Goal: Find specific page/section: Find specific page/section

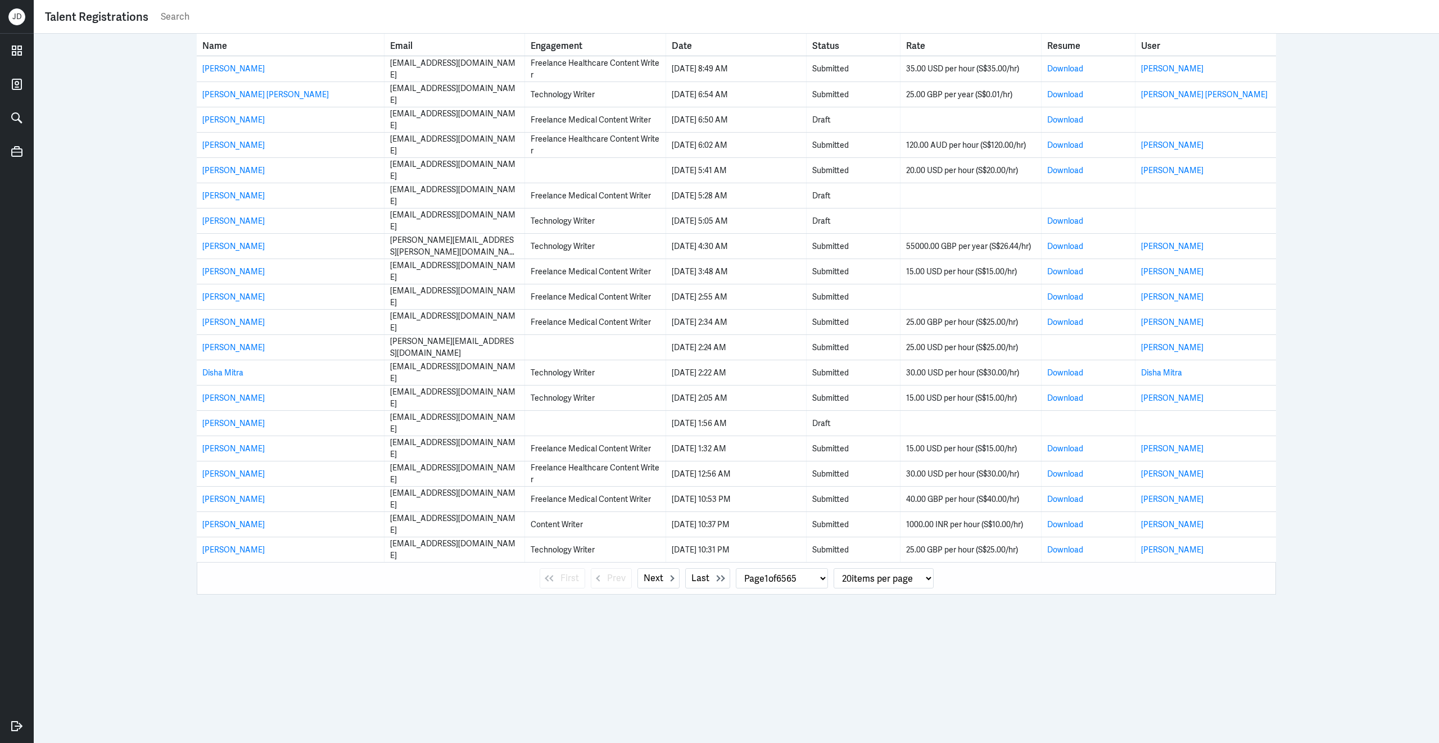
click at [279, 16] on input "text" at bounding box center [794, 16] width 1268 height 17
paste input "Sabqat Ruba"
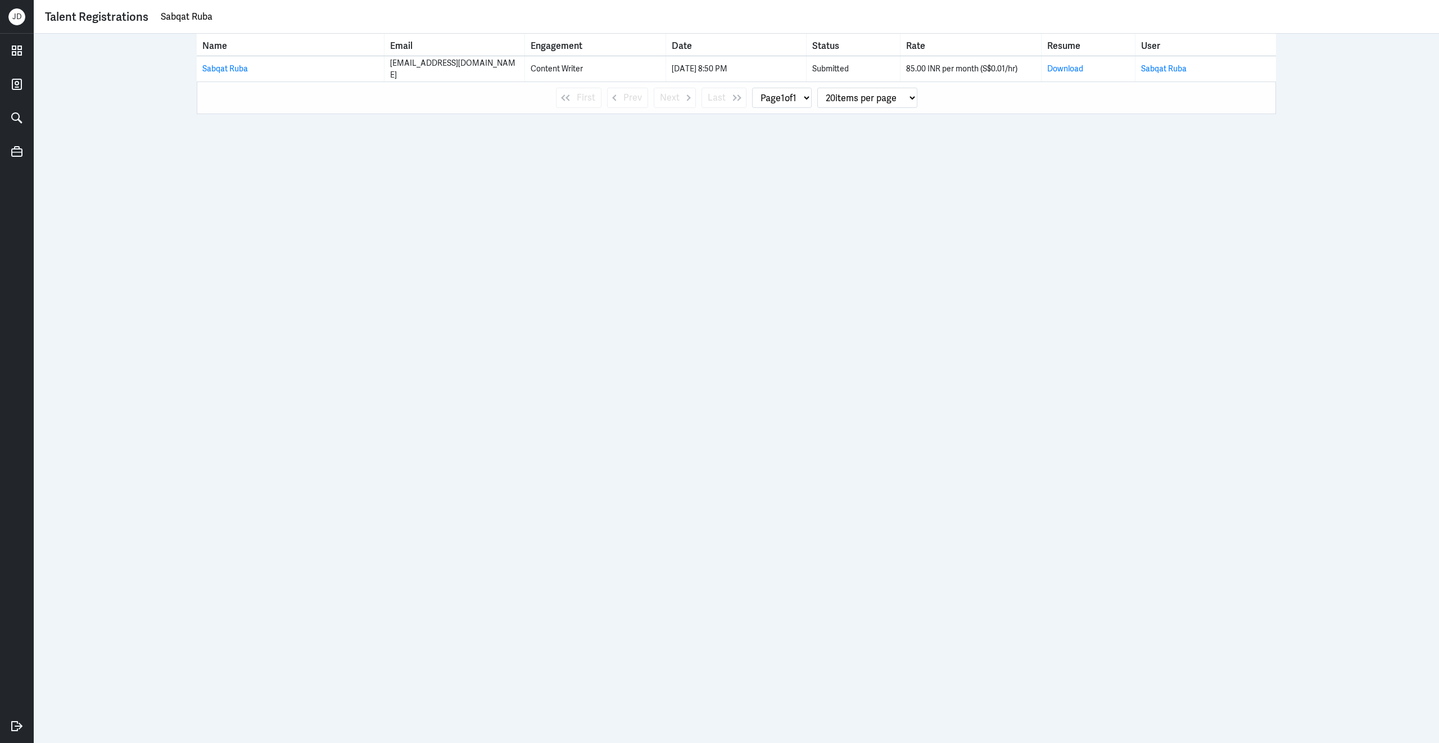
drag, startPoint x: 244, startPoint y: 22, endPoint x: 115, endPoint y: 6, distance: 130.2
click at [115, 6] on div "Talent Registrations Sabqat Ruba" at bounding box center [736, 17] width 1383 height 22
paste input "[PERSON_NAME]"
type input "[PERSON_NAME]"
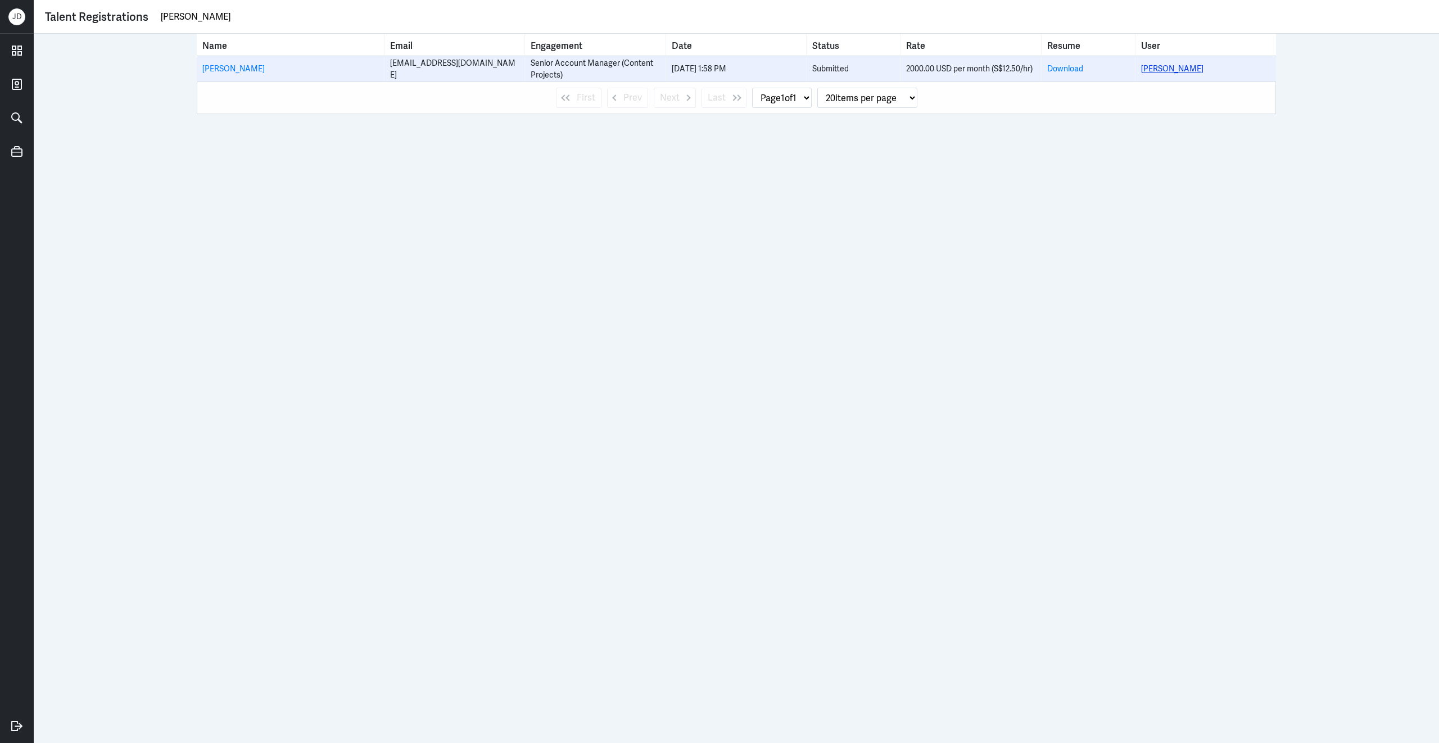
click at [1184, 65] on link "[PERSON_NAME]" at bounding box center [1172, 69] width 62 height 10
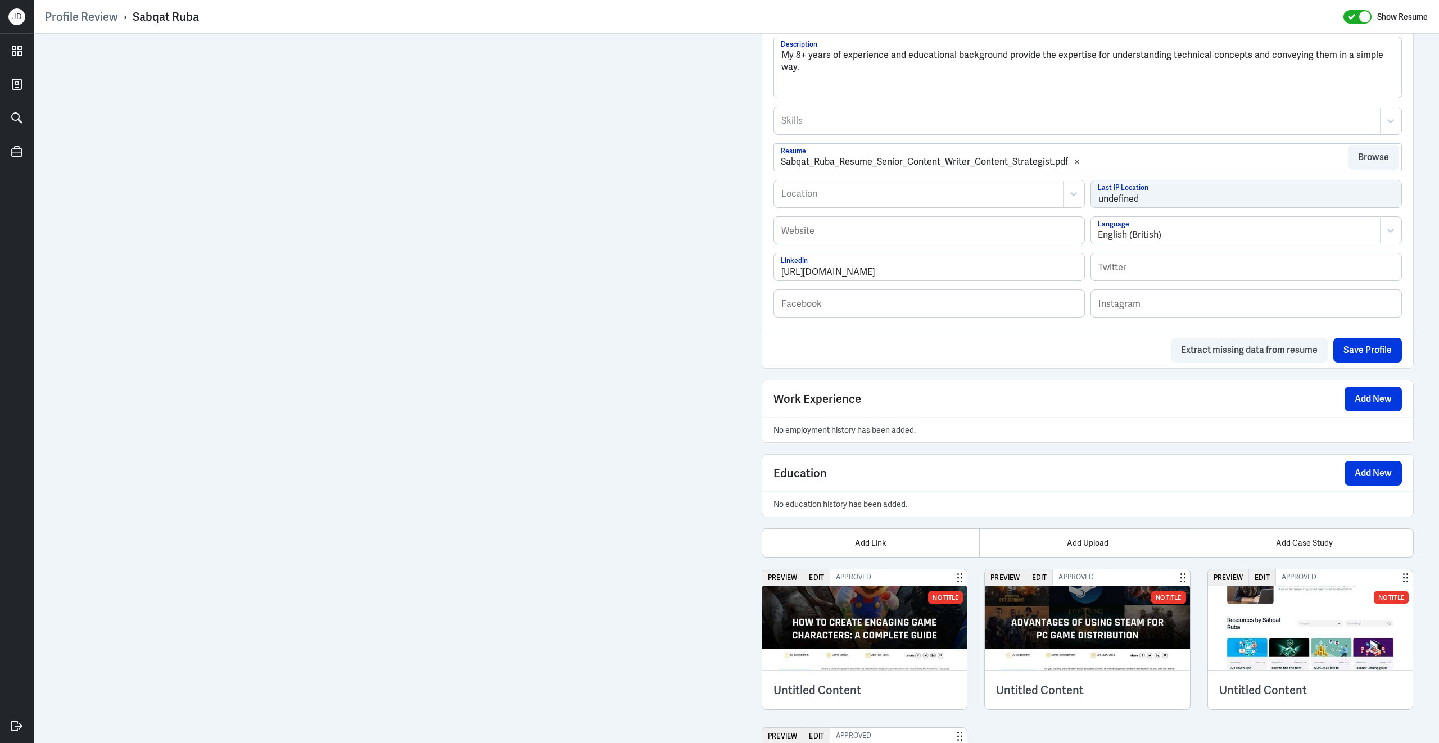
scroll to position [613, 0]
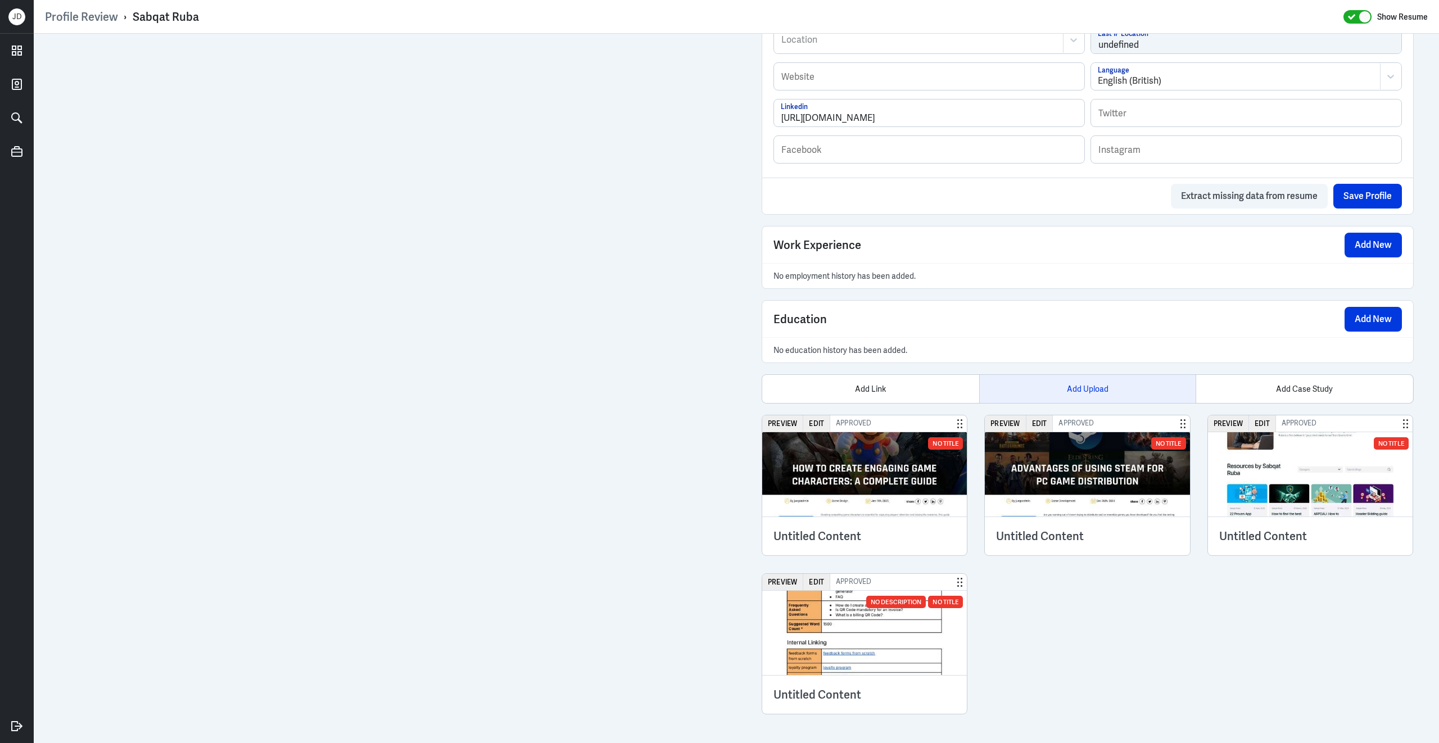
click at [1071, 384] on div "Add Upload" at bounding box center [1087, 389] width 217 height 28
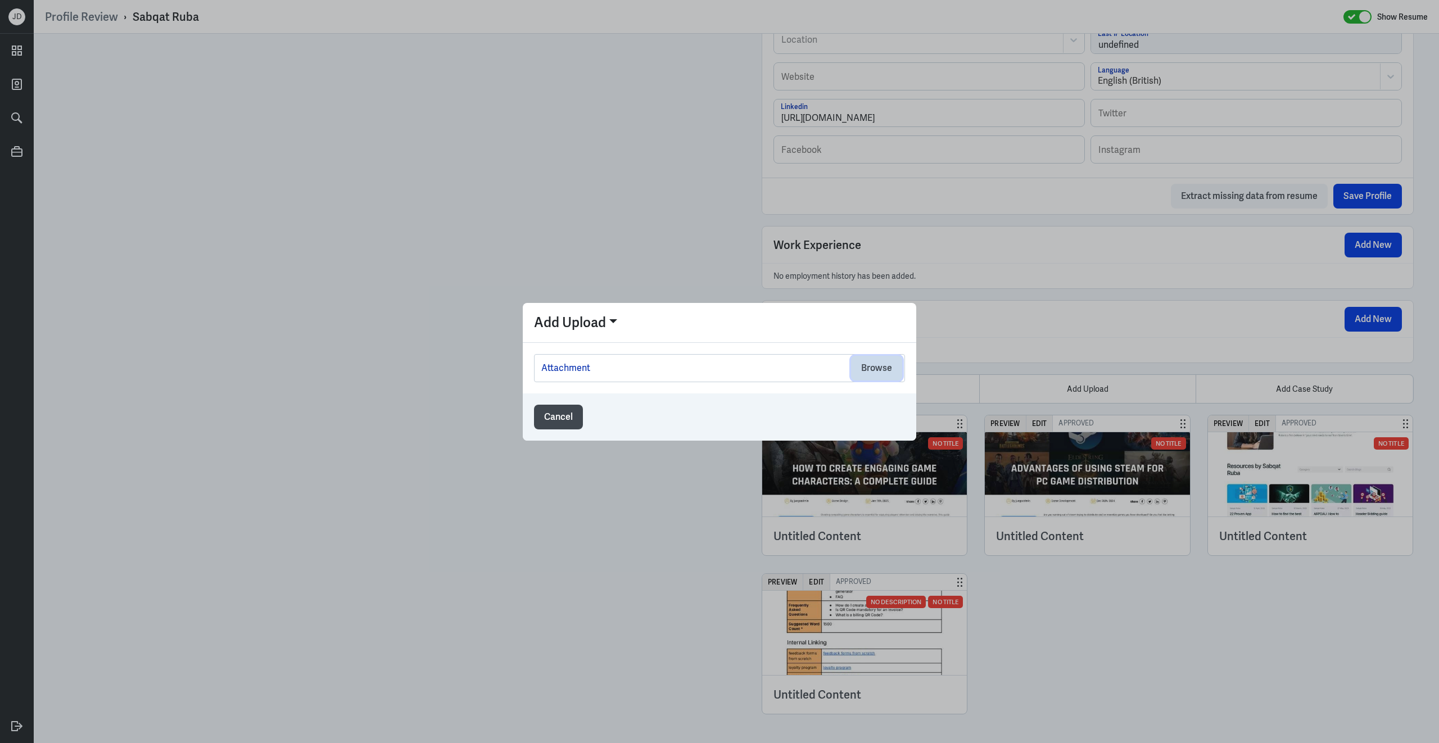
click at [863, 373] on button "Browse" at bounding box center [876, 368] width 51 height 25
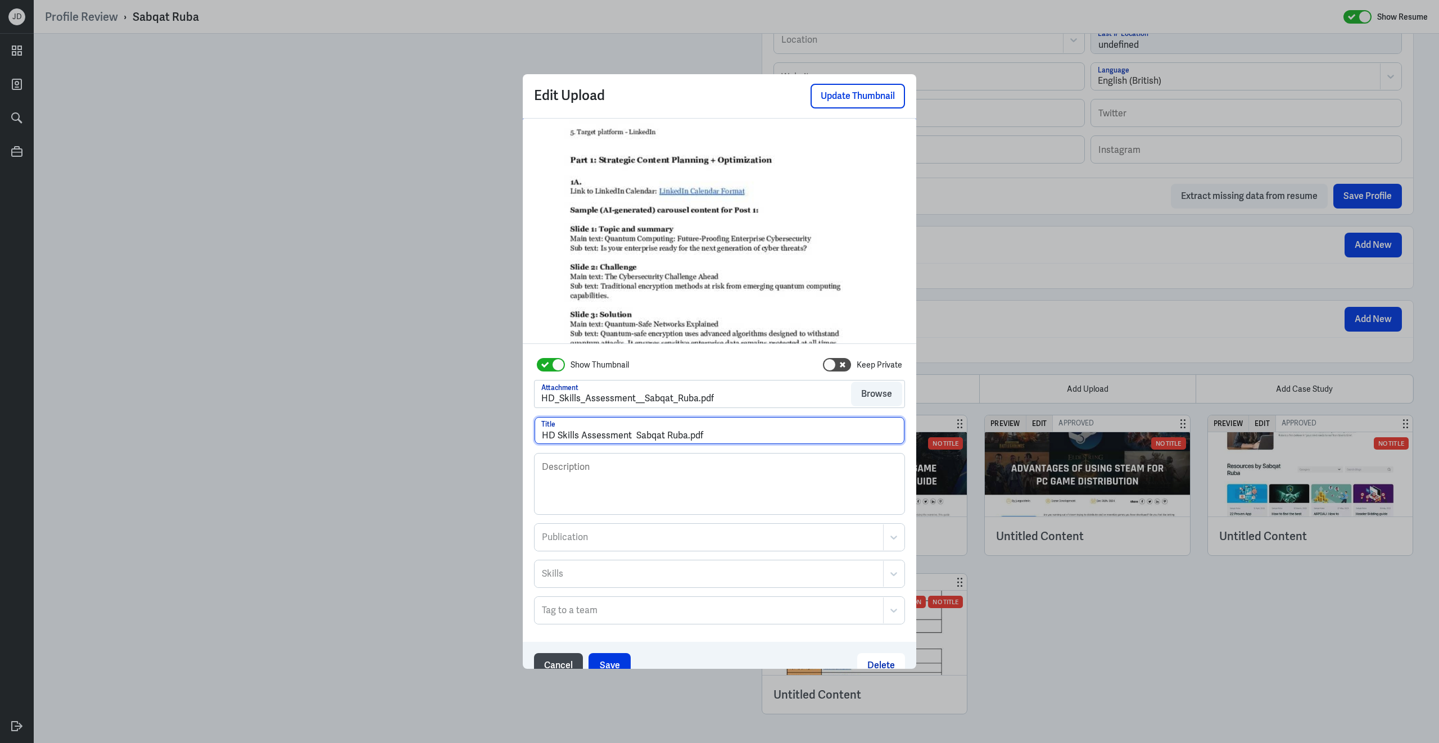
drag, startPoint x: 687, startPoint y: 438, endPoint x: 750, endPoint y: 439, distance: 62.4
click at [750, 439] on input "HD Skills Assessment Sabqat Ruba.pdf" at bounding box center [720, 430] width 370 height 27
type input "HD Skills Assessment Sabqat Ruba"
click at [611, 666] on button "Save" at bounding box center [610, 665] width 42 height 25
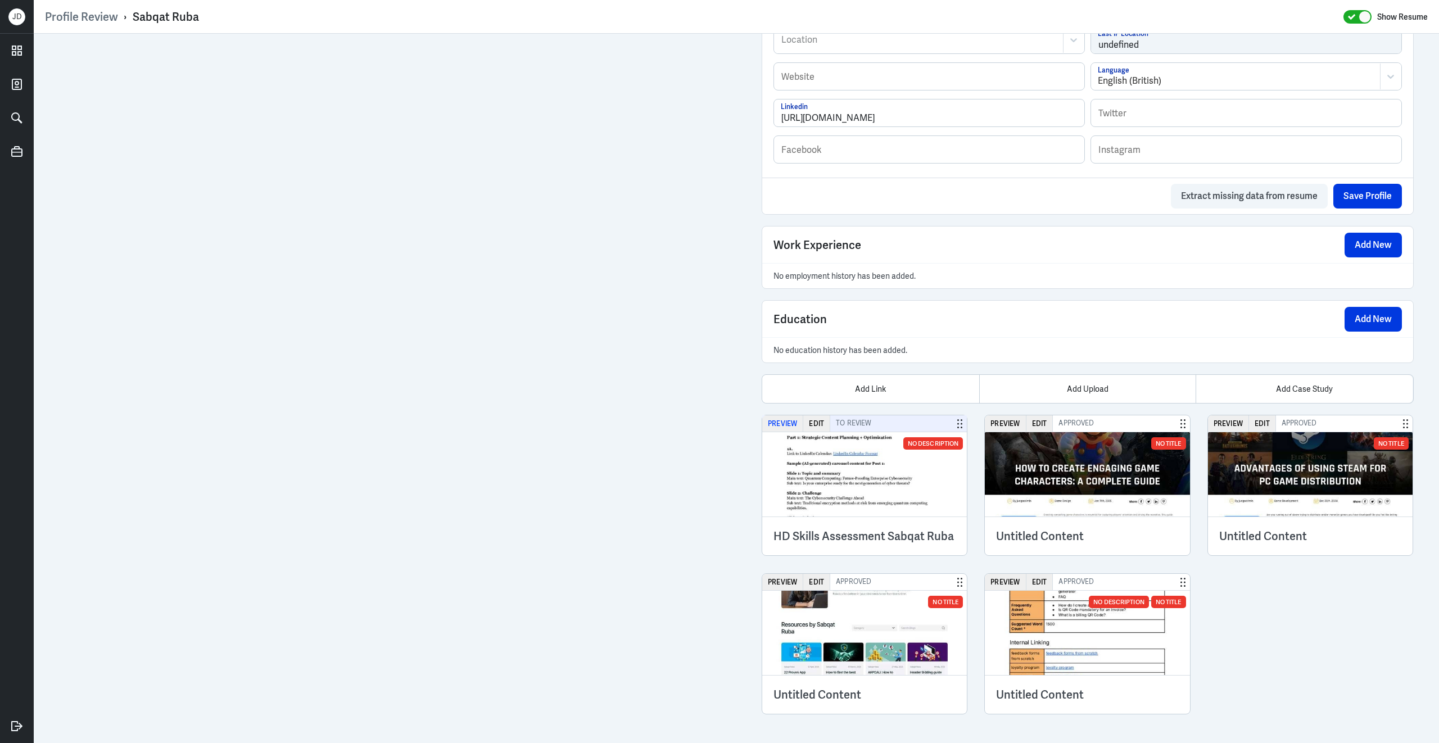
click at [773, 422] on button "Preview" at bounding box center [782, 423] width 41 height 16
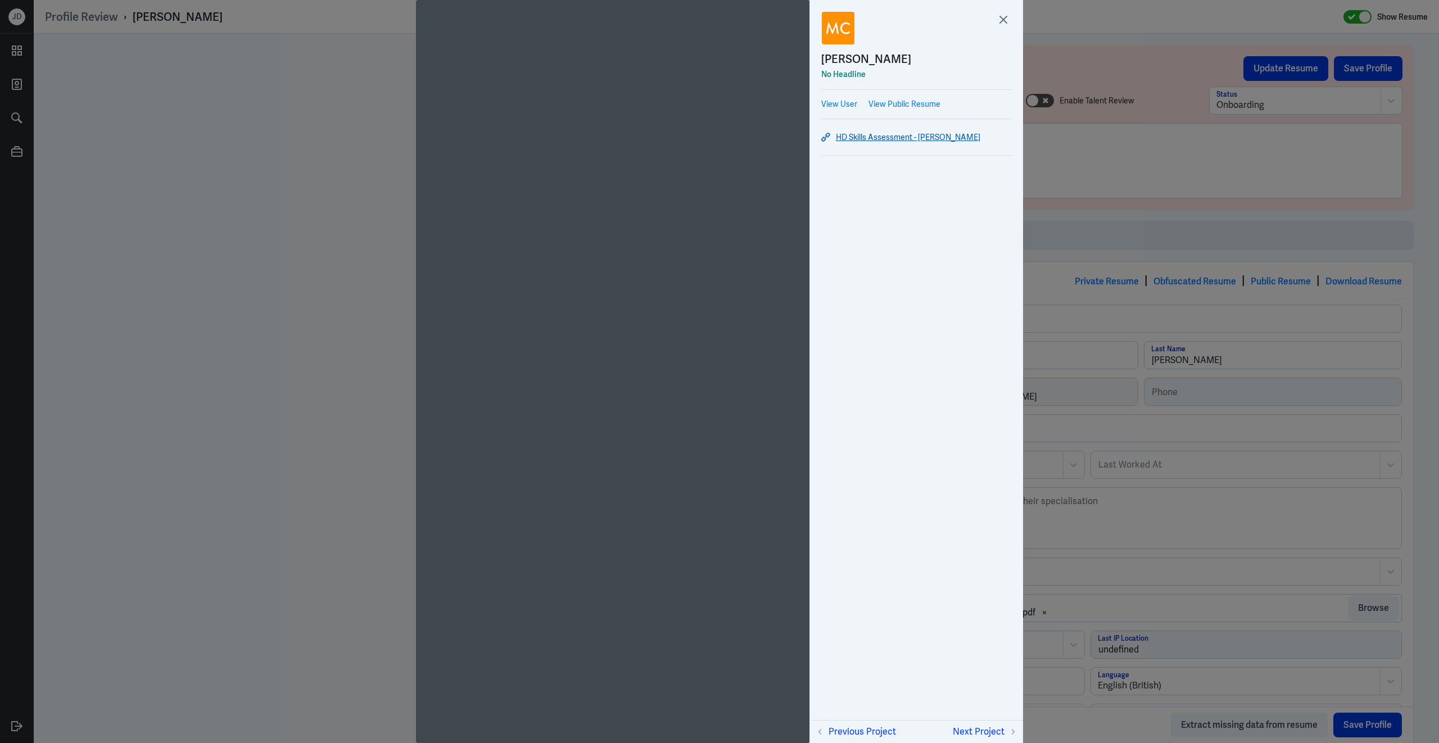
scroll to position [459, 0]
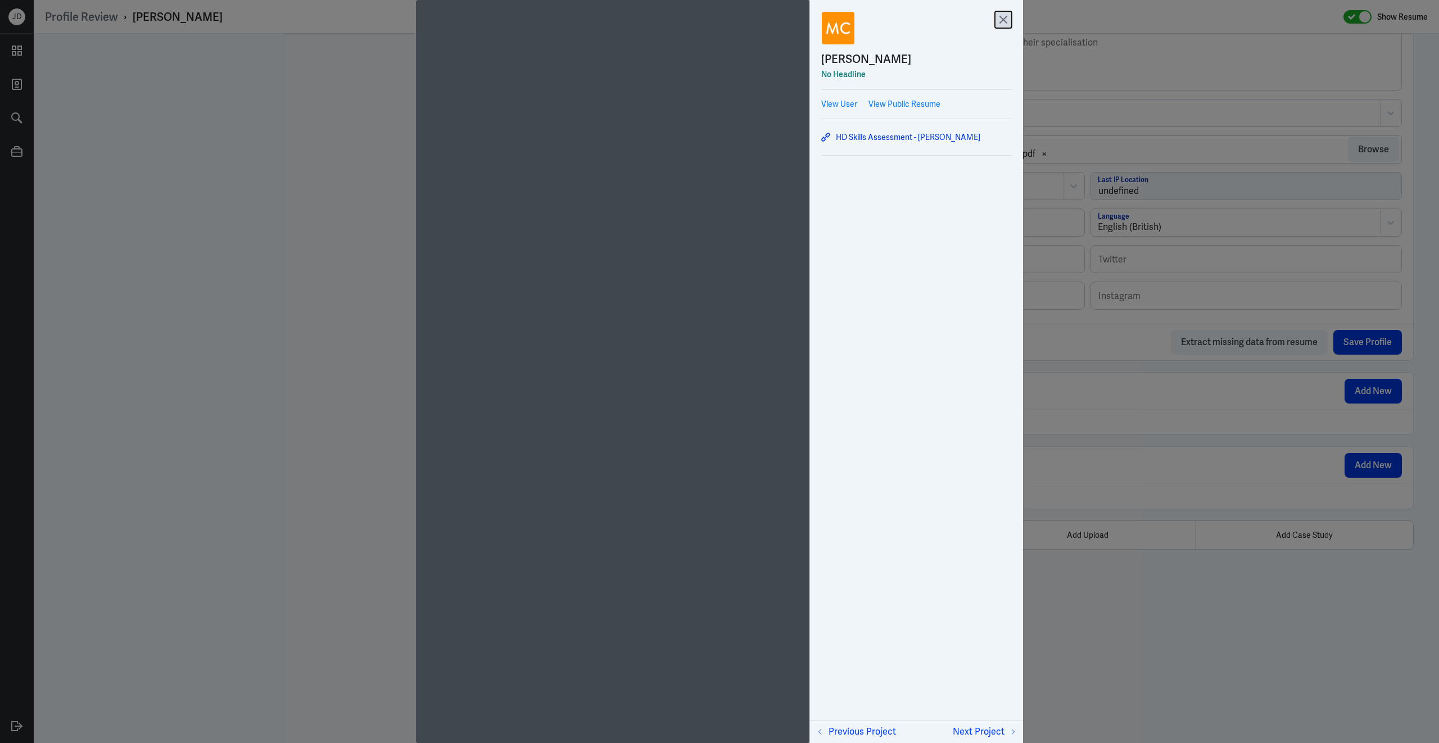
click at [1006, 21] on icon at bounding box center [1003, 19] width 17 height 17
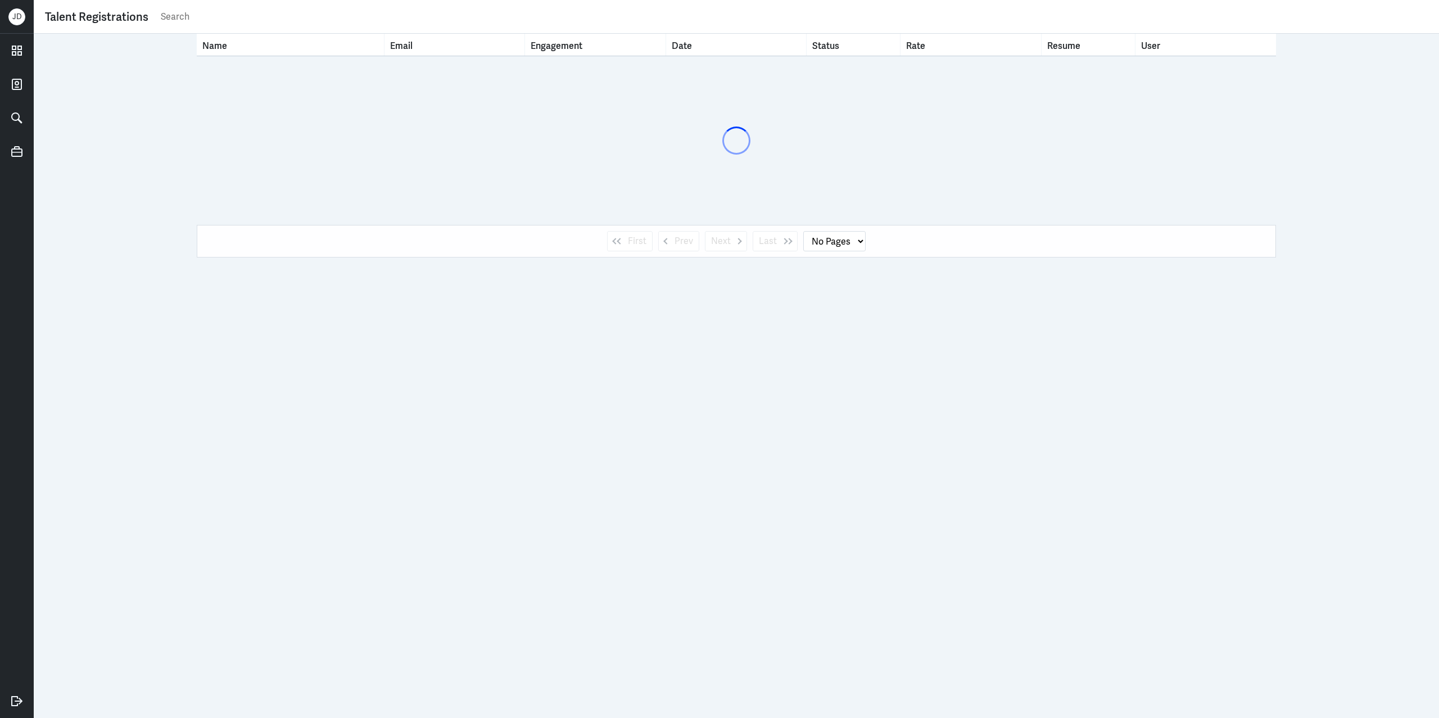
select select "1"
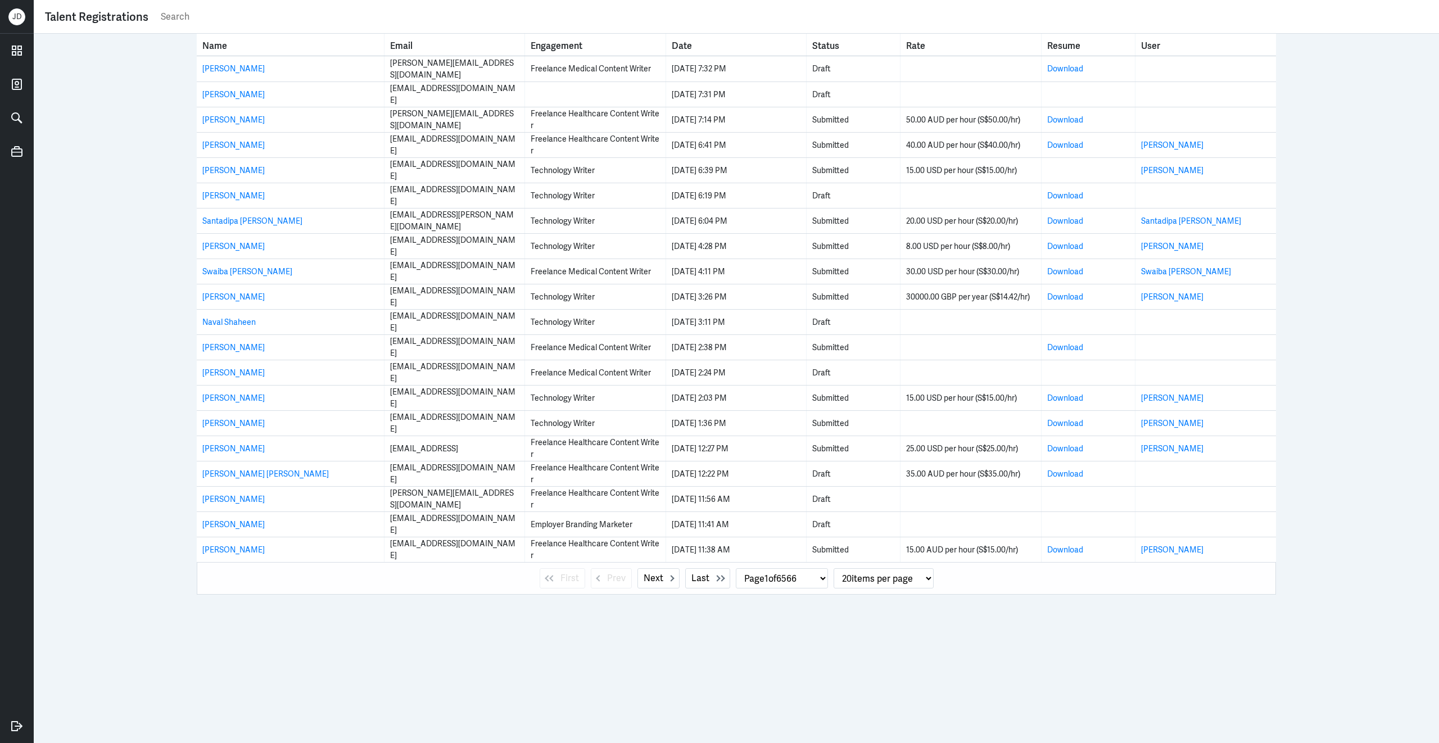
click at [400, 25] on div "Talent Registrations" at bounding box center [736, 17] width 1383 height 22
click at [400, 20] on input "text" at bounding box center [794, 16] width 1268 height 17
paste input "https://admin.content.co/profiles/533f4fc2-bbb9-4146-89fc-101ce735b9dd"
type input "https://admin.content.co/profiles/533f4fc2-bbb9-4146-89fc-101ce735b9dd"
select select "0"
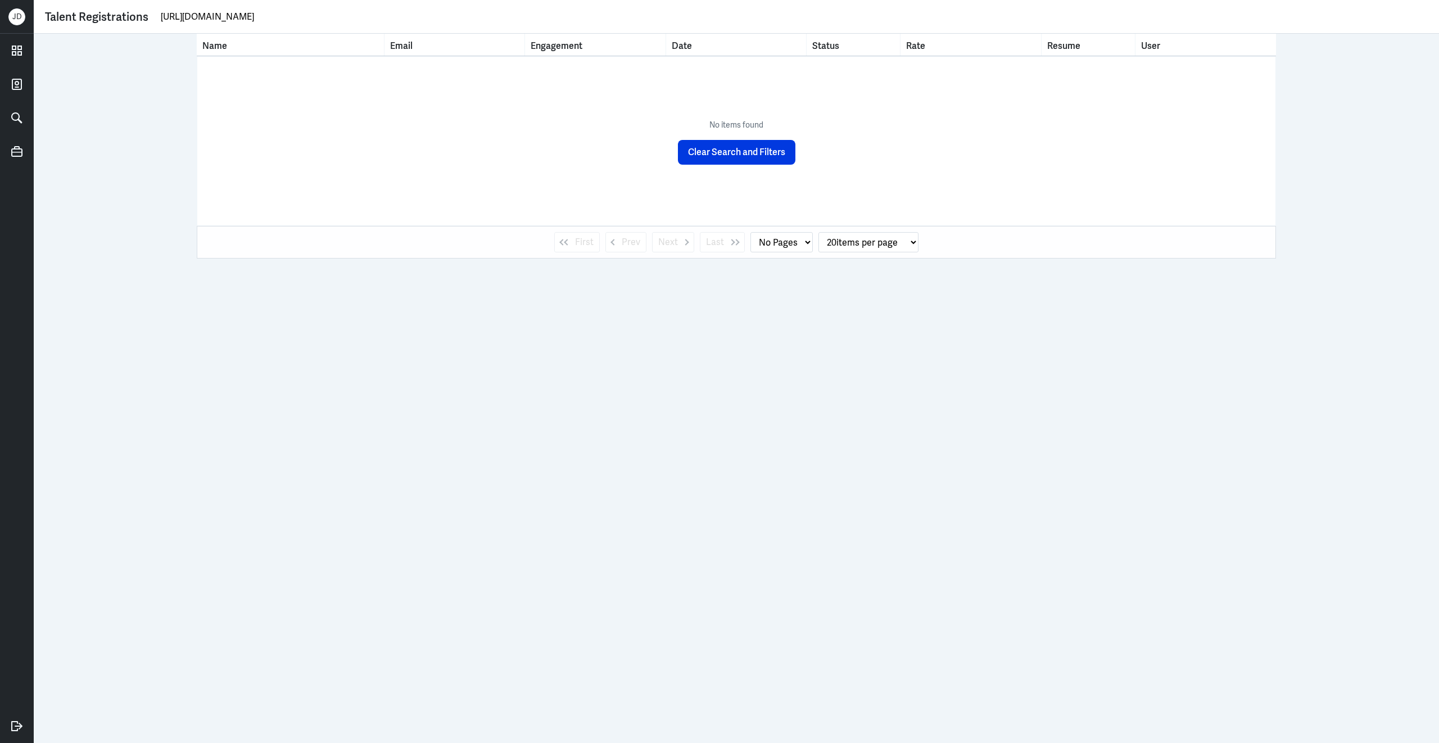
drag, startPoint x: 473, startPoint y: 19, endPoint x: -69, endPoint y: -24, distance: 543.5
click at [0, 0] on html "J D Talent Registrations https://admin.content.co/profiles/533f4fc2-bbb9-4146-8…" at bounding box center [719, 371] width 1439 height 743
paste input "S. Praneeth Simon"
drag, startPoint x: 169, startPoint y: 17, endPoint x: 105, endPoint y: 16, distance: 63.5
click at [106, 16] on div "Talent Registrations S. Praneeth Simon" at bounding box center [736, 16] width 1383 height 17
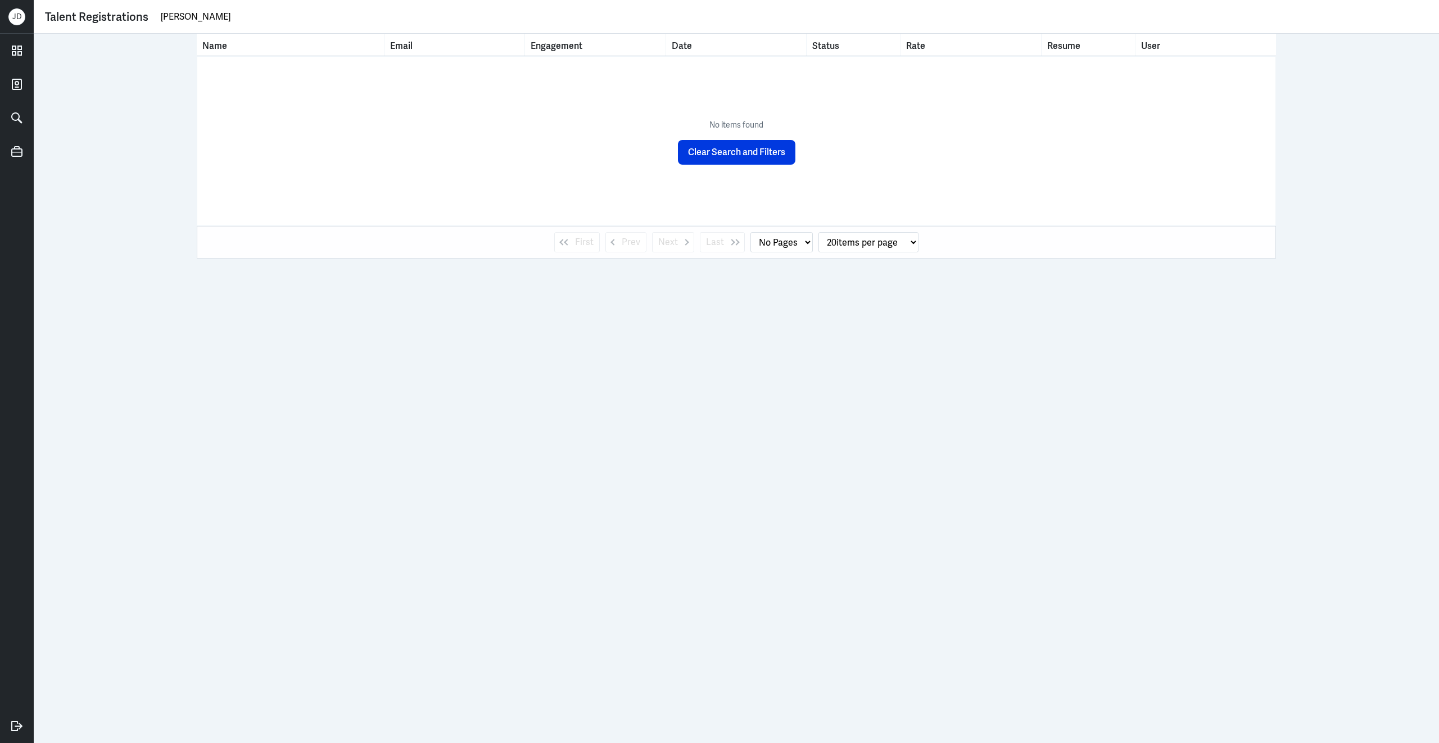
type input "Praneeth Simon"
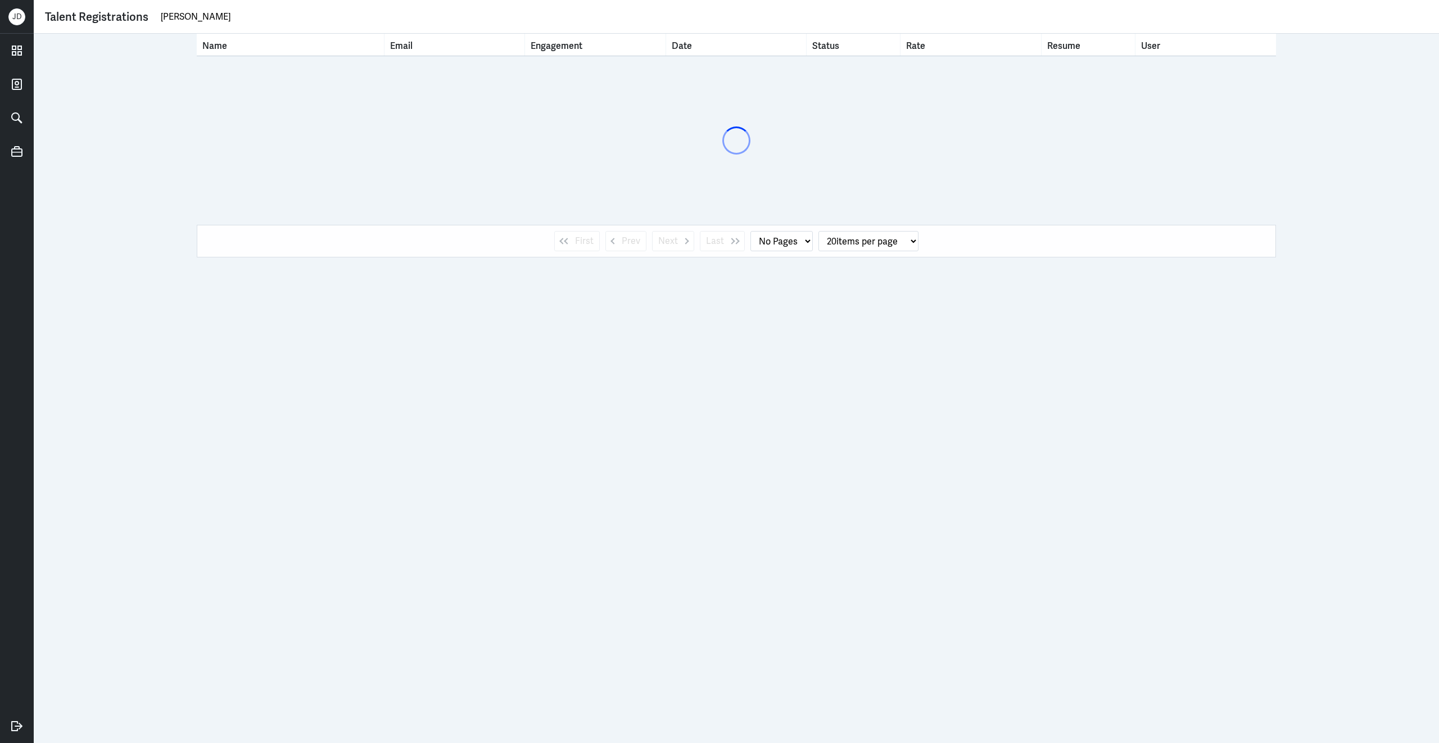
select select "1"
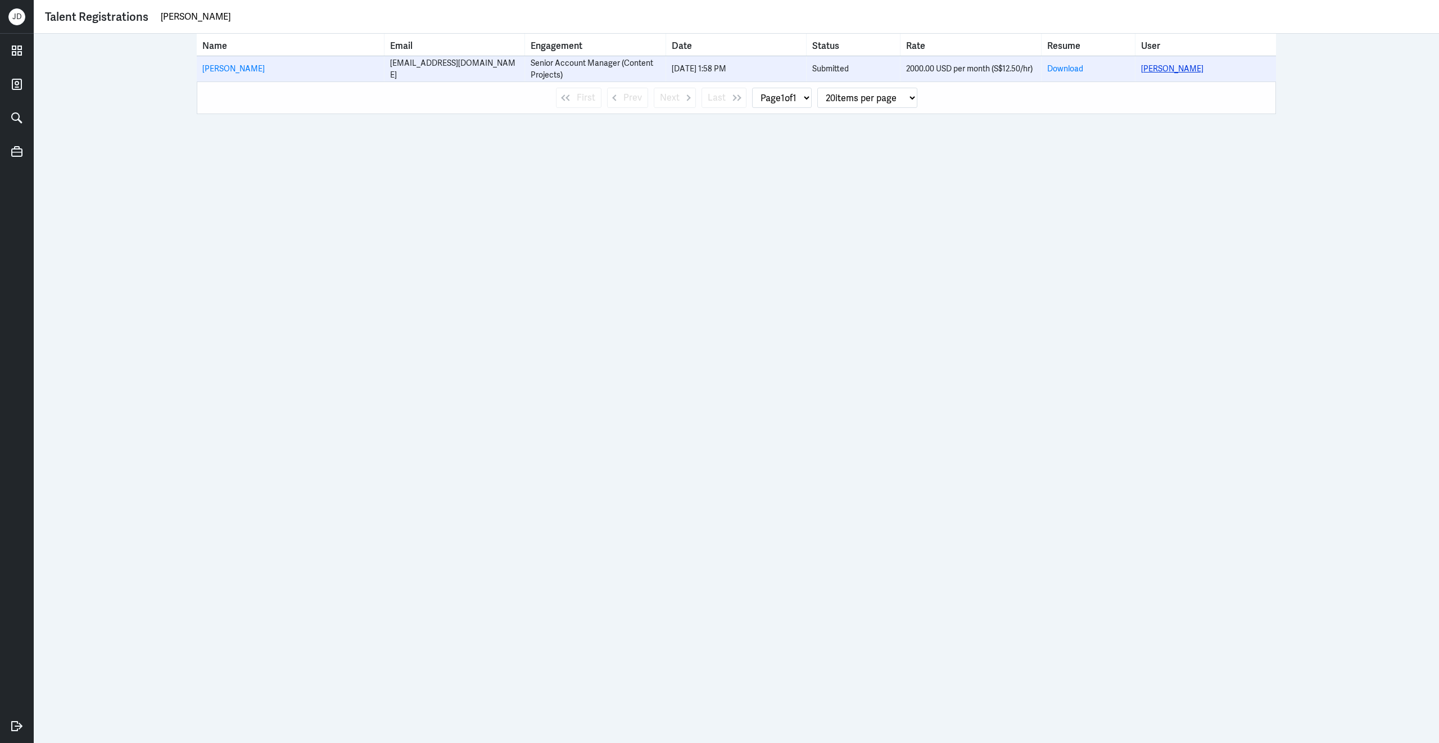
click at [1173, 65] on link "Praneeth Simon" at bounding box center [1172, 69] width 62 height 10
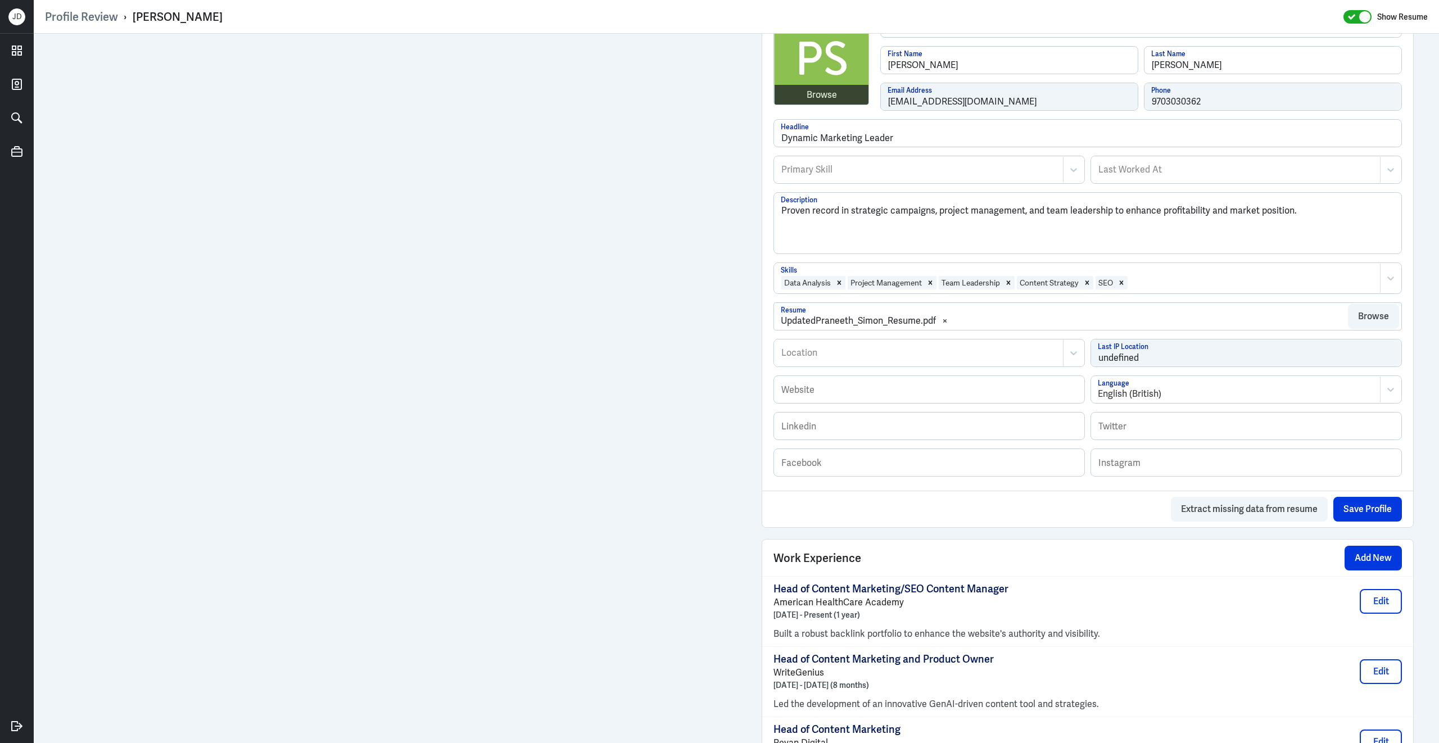
scroll to position [644, 0]
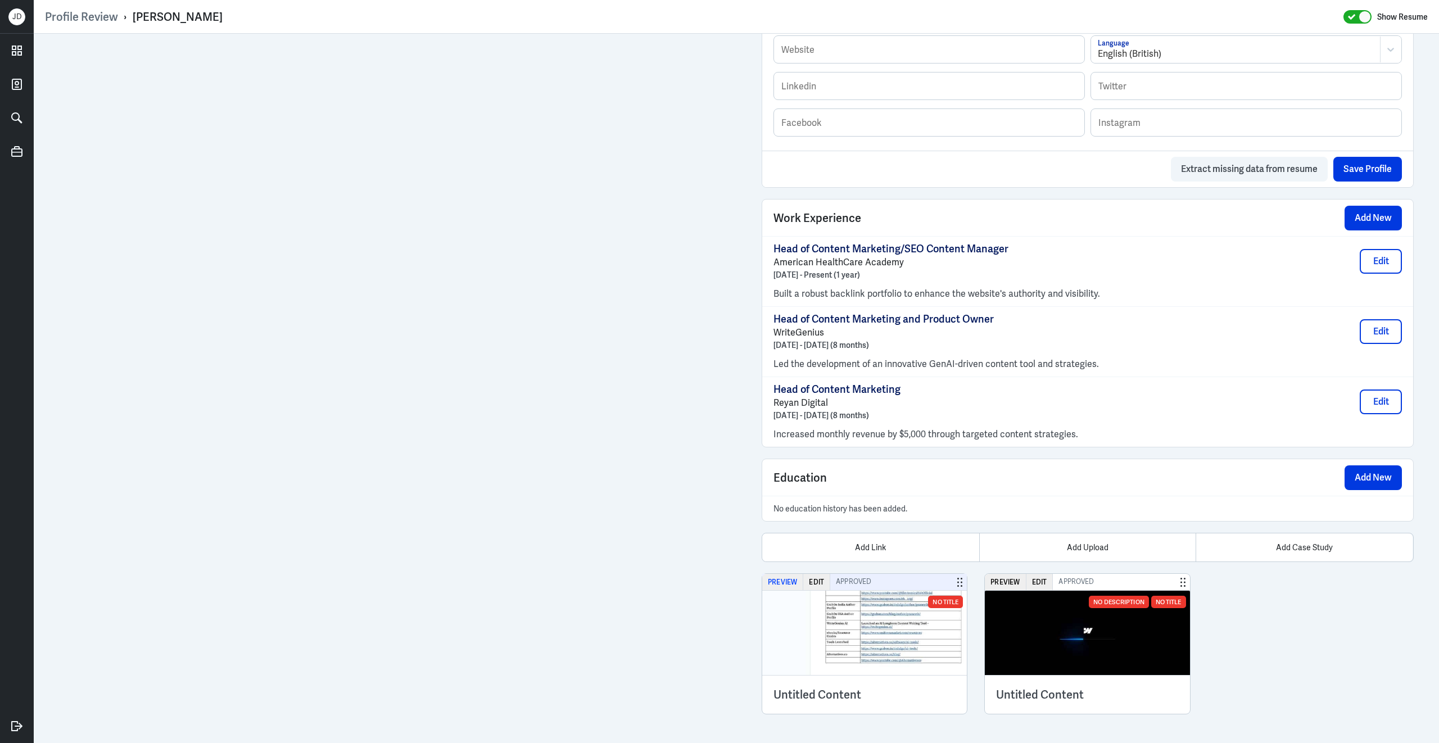
click at [788, 557] on button "Preview" at bounding box center [782, 582] width 41 height 16
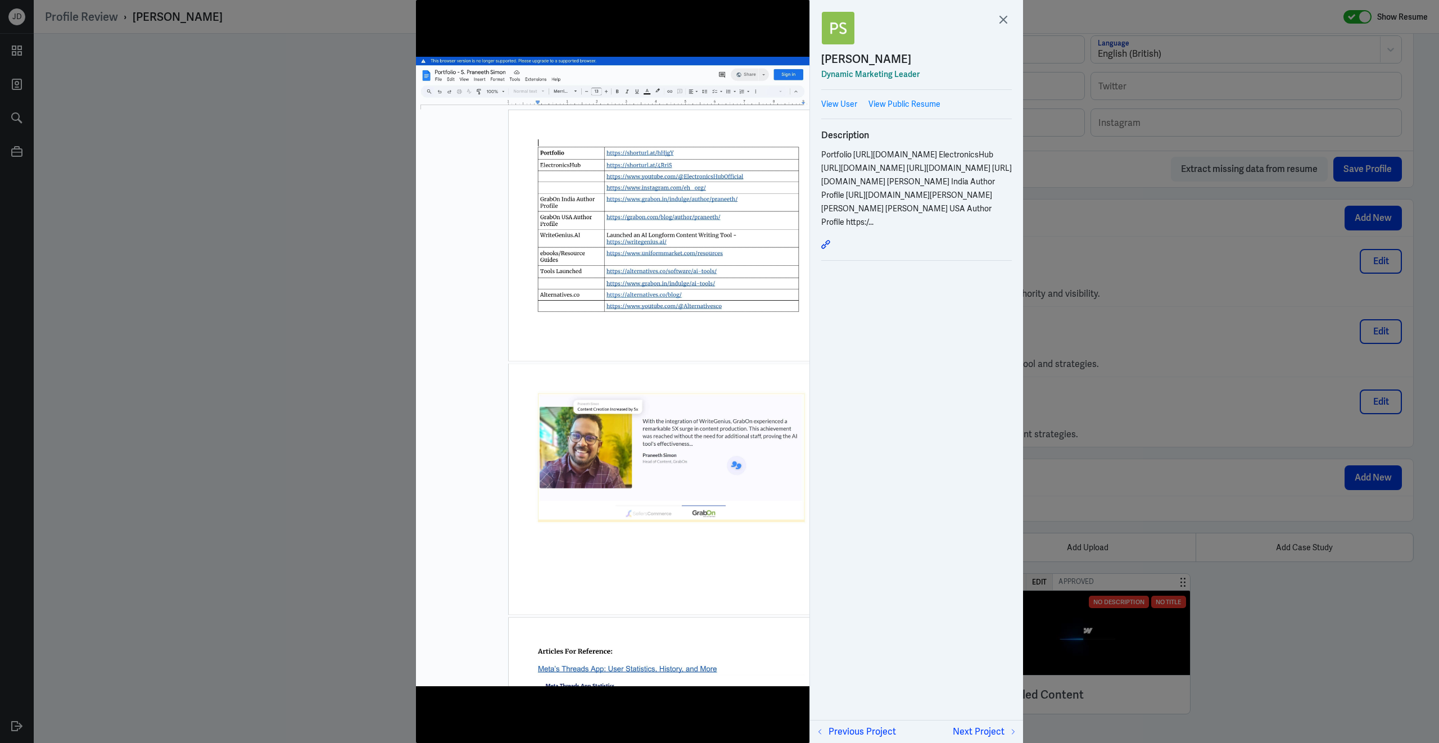
click at [1012, 20] on div at bounding box center [916, 14] width 213 height 28
click at [1007, 23] on icon at bounding box center [1003, 19] width 17 height 17
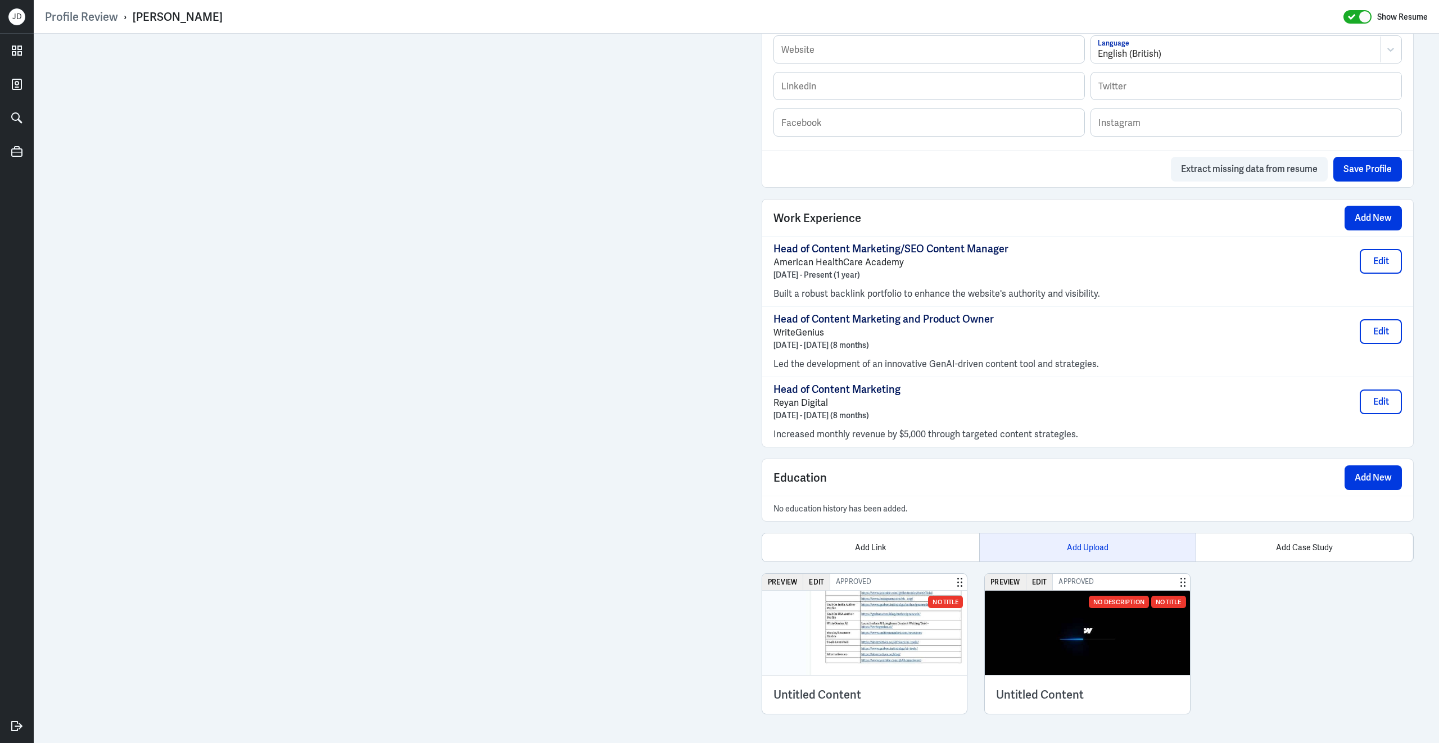
click at [1077, 541] on div "Add Upload" at bounding box center [1087, 547] width 217 height 28
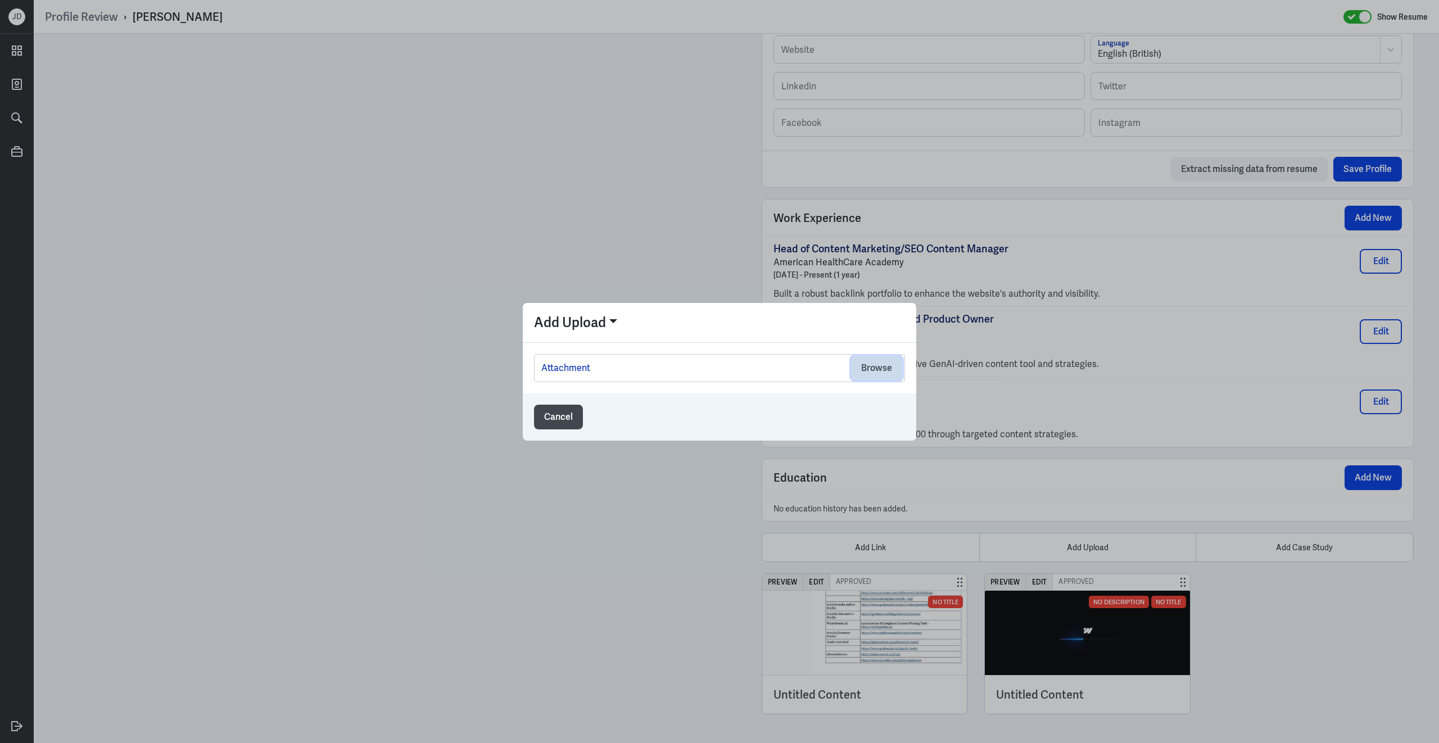
click at [876, 370] on button "Browse" at bounding box center [876, 368] width 51 height 25
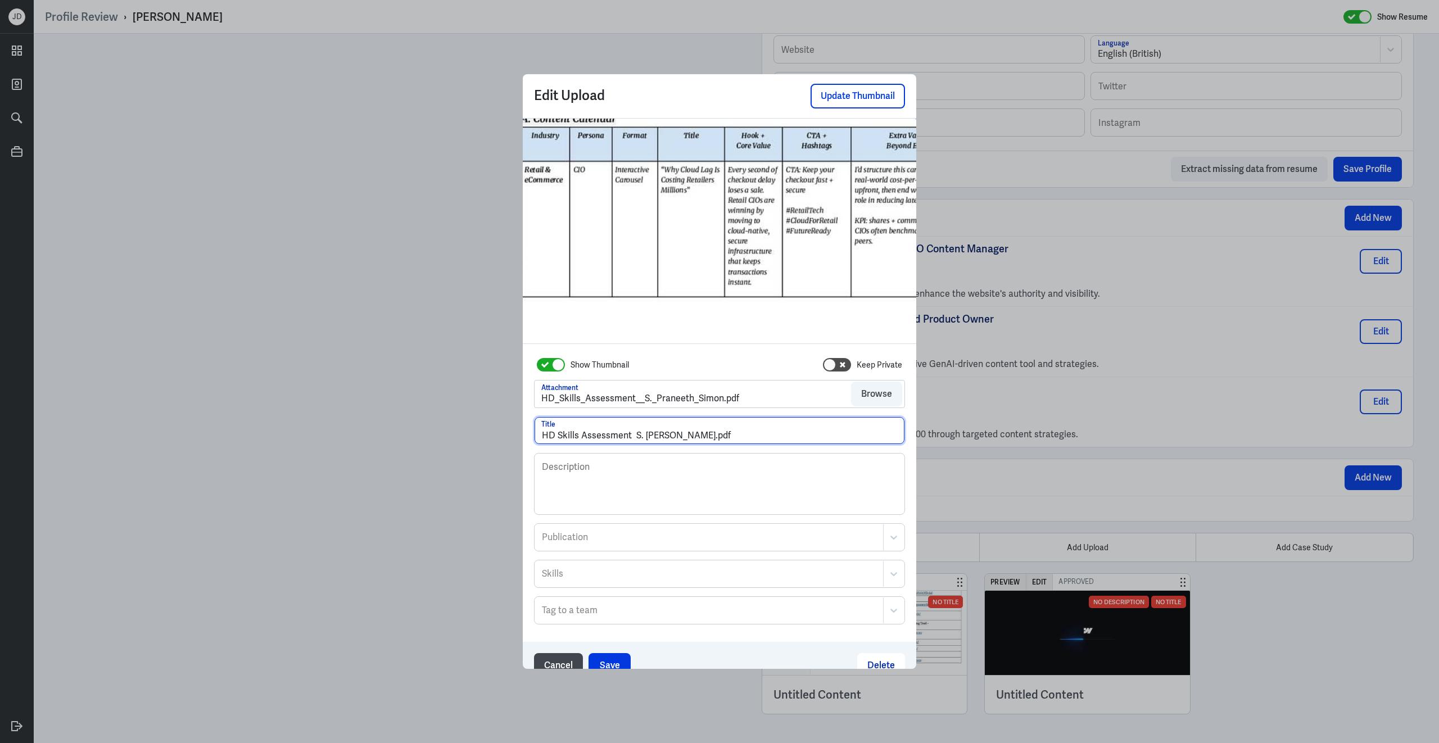
drag, startPoint x: 713, startPoint y: 438, endPoint x: 759, endPoint y: 438, distance: 46.1
click at [759, 438] on input "HD Skills Assessment S. Praneeth Simon.pdf" at bounding box center [720, 430] width 370 height 27
click at [635, 437] on input "HD Skills Assessment S. Praneeth Simon" at bounding box center [720, 430] width 370 height 27
type input "HD Skills Assessment - S. Praneeth Simon"
click at [609, 557] on button "Save" at bounding box center [610, 665] width 42 height 25
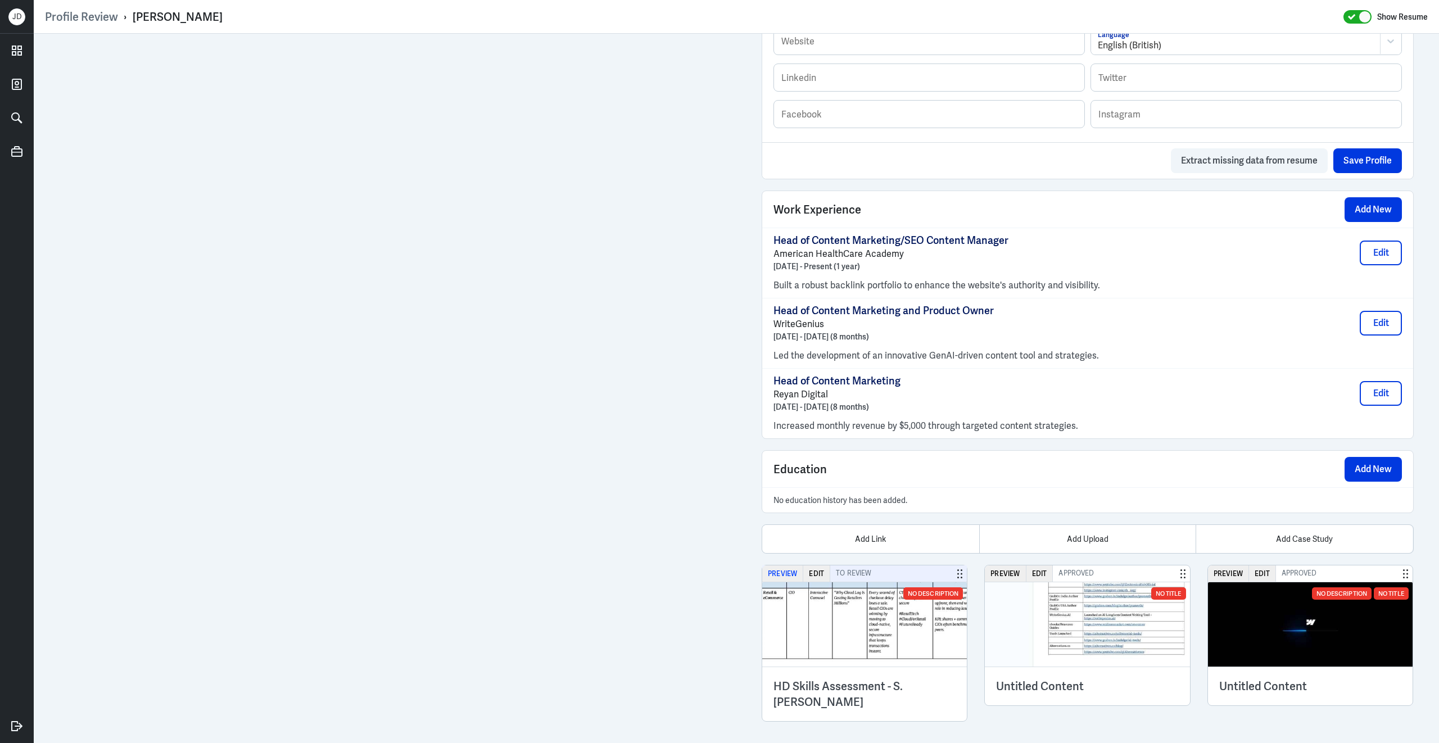
click at [785, 557] on button "Preview" at bounding box center [782, 573] width 41 height 16
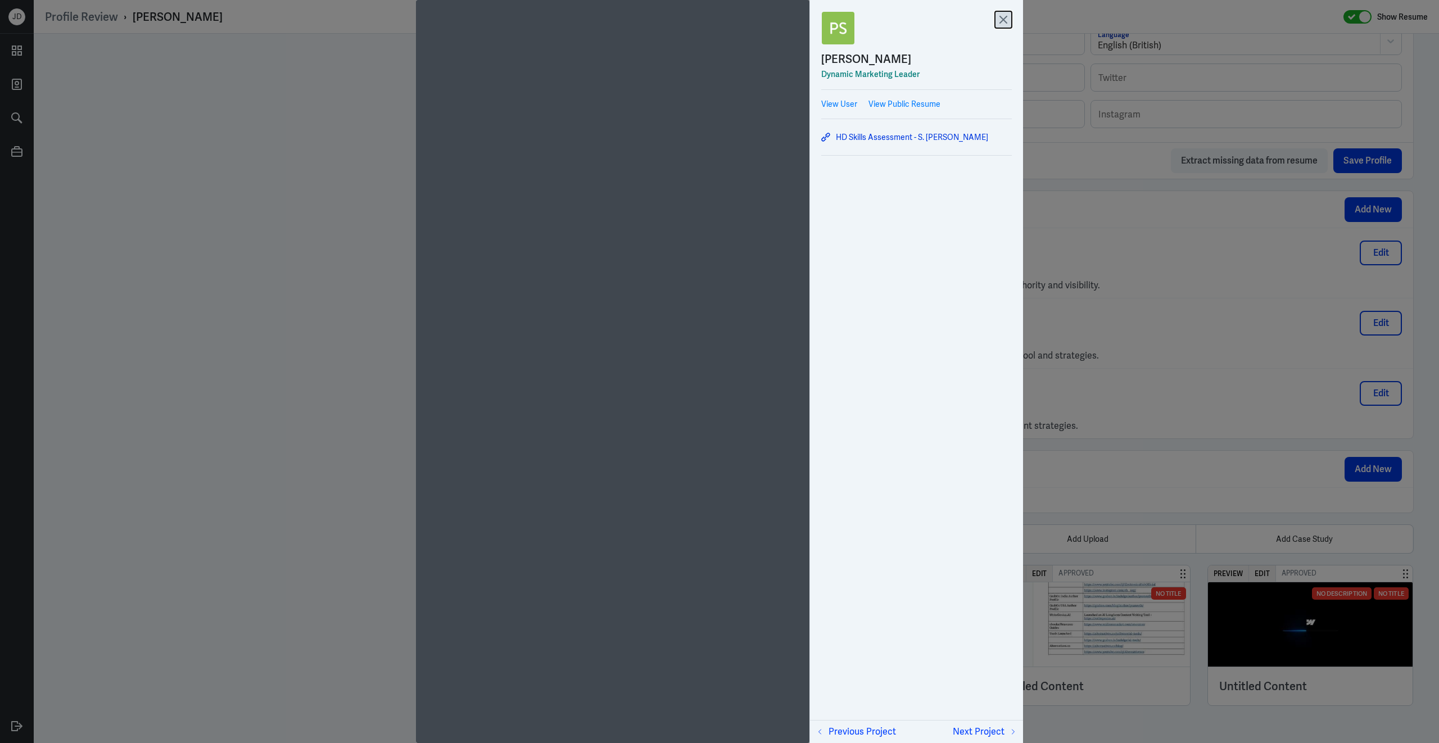
click at [1005, 20] on icon at bounding box center [1003, 19] width 17 height 17
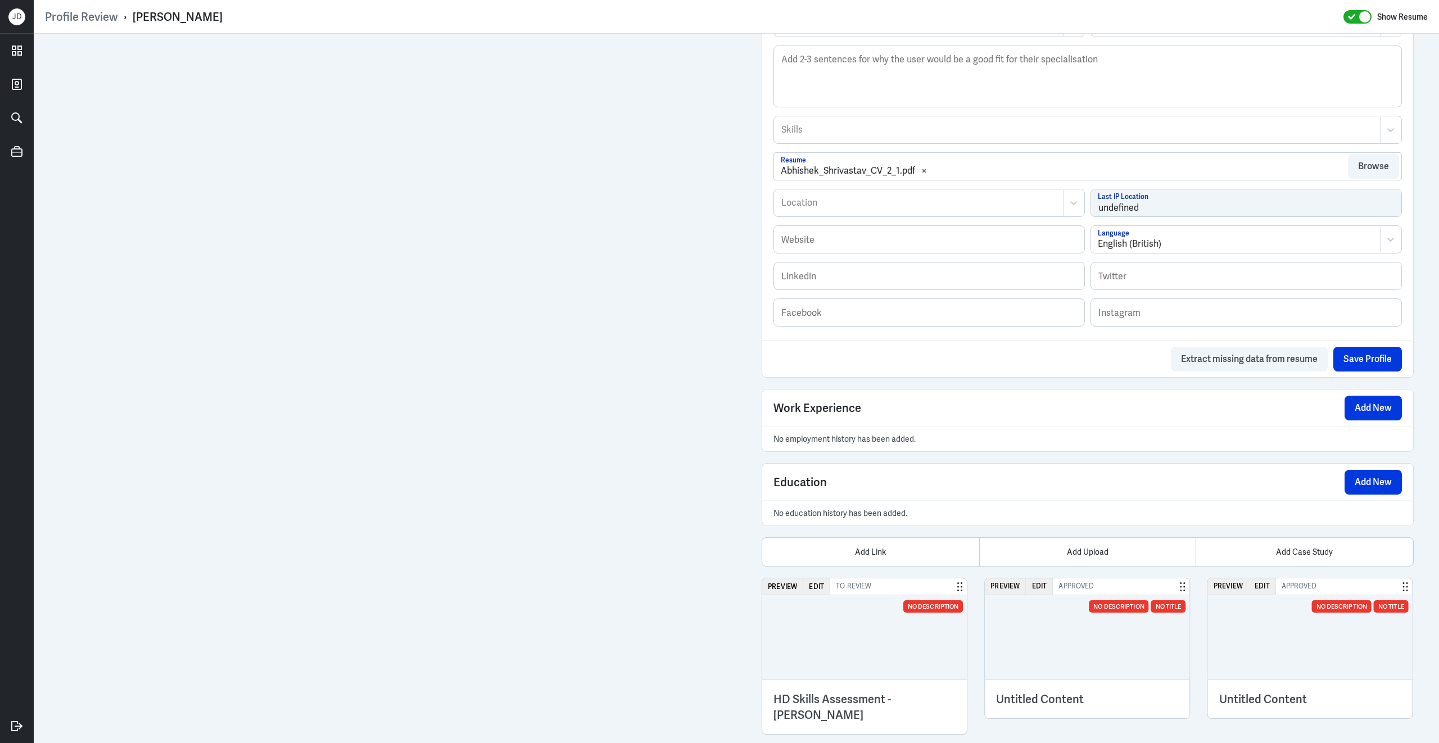
scroll to position [470, 0]
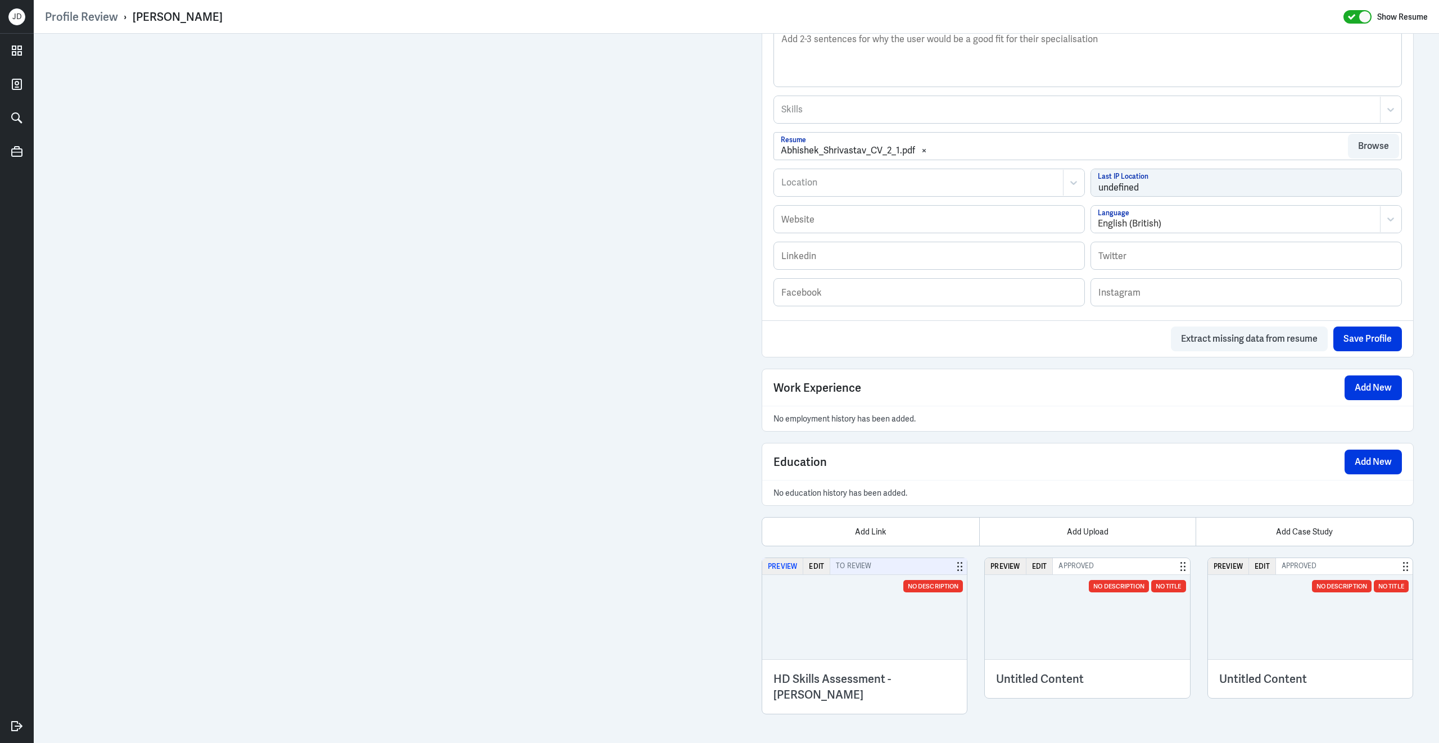
click at [788, 568] on button "Preview" at bounding box center [782, 566] width 41 height 16
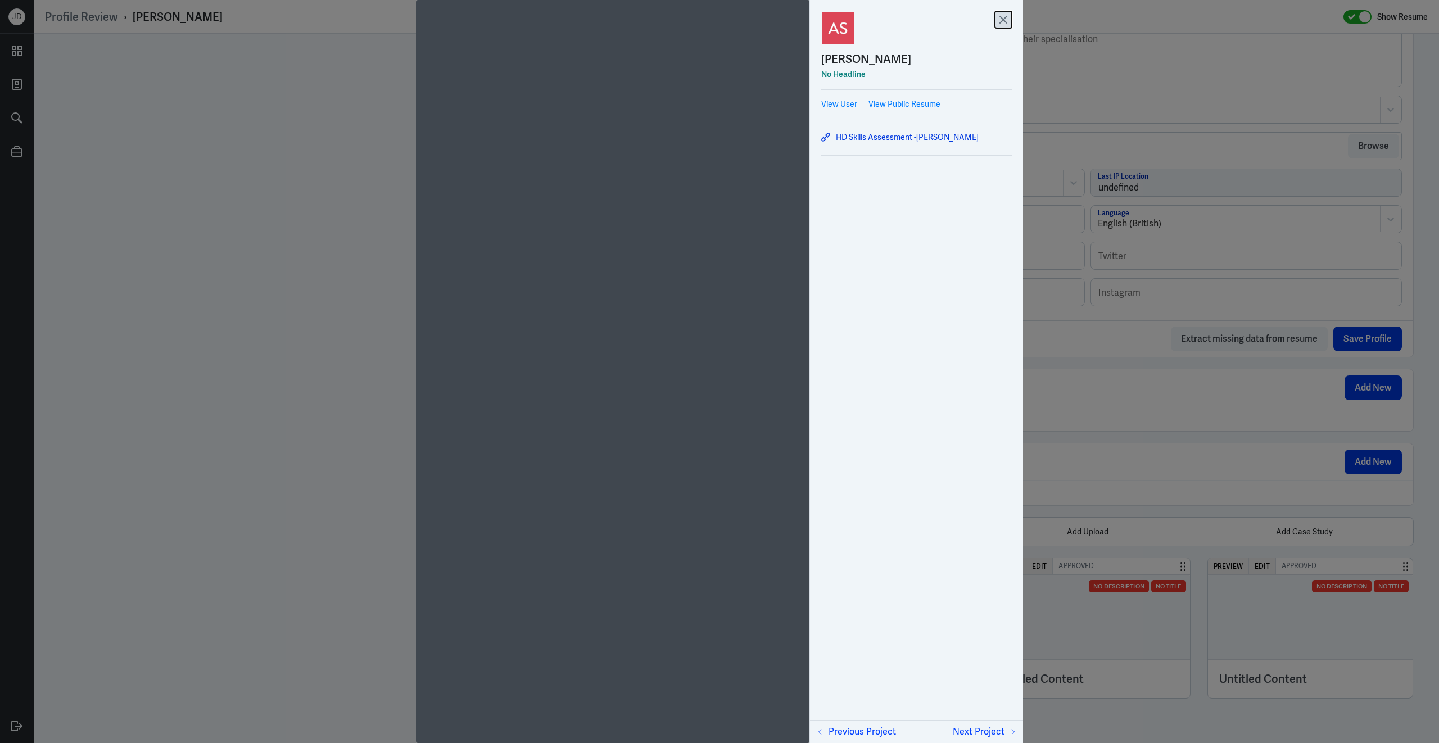
click at [1006, 18] on icon at bounding box center [1003, 19] width 17 height 17
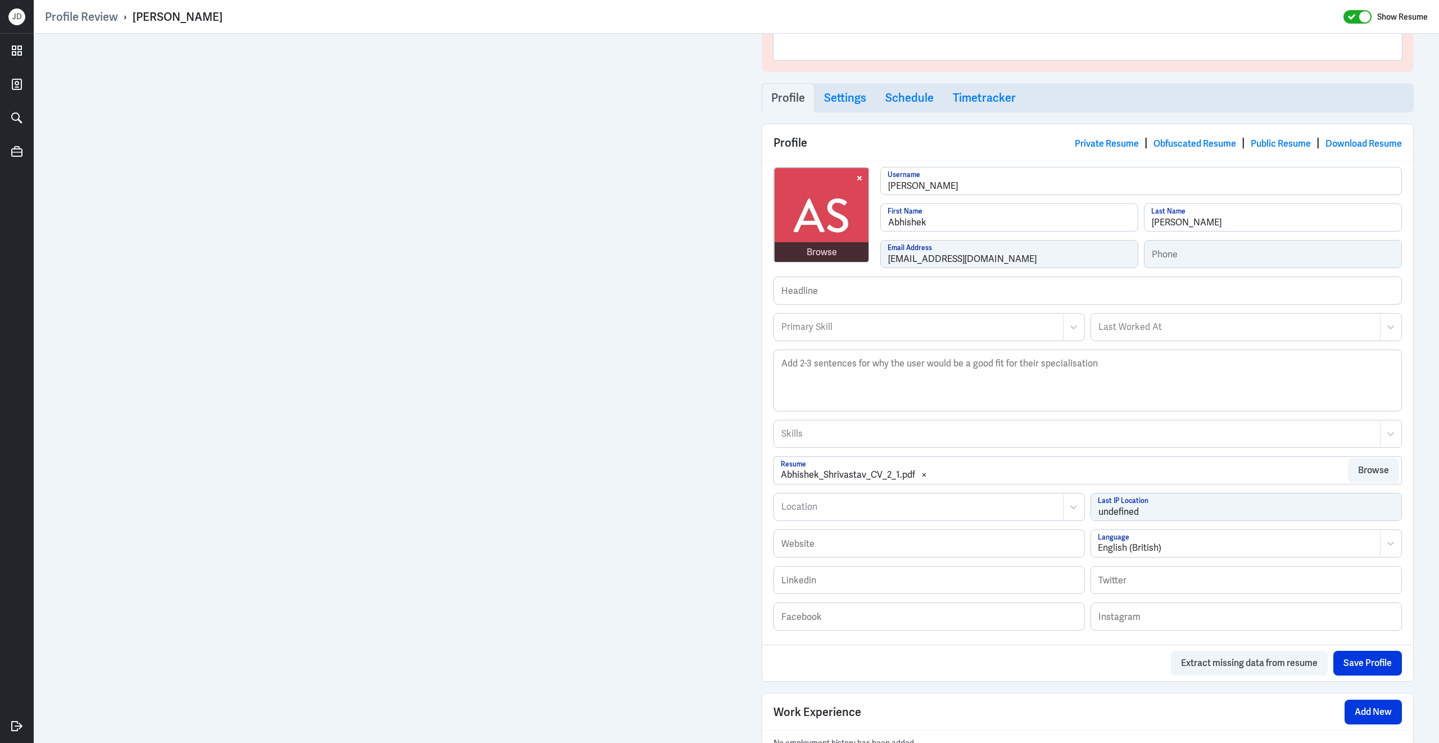
scroll to position [0, 0]
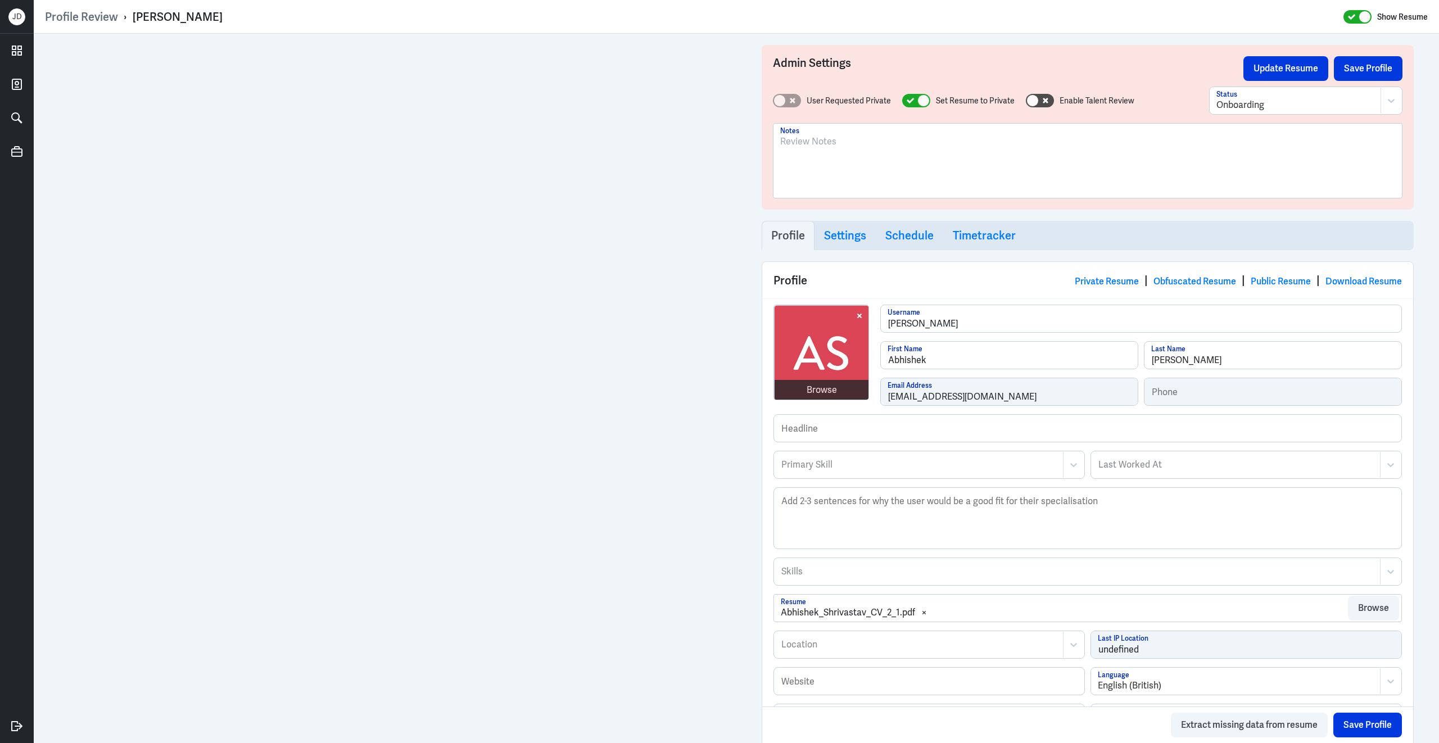
click at [843, 403] on div "Browse [PERSON_NAME] Username Abhishek First Name [PERSON_NAME] Last Name [EMAI…" at bounding box center [1087, 360] width 628 height 110
click at [783, 150] on div at bounding box center [1087, 165] width 615 height 61
click at [822, 141] on p "To enrich screen reader interactions, please activate Accessibility in Grammarl…" at bounding box center [1087, 141] width 615 height 13
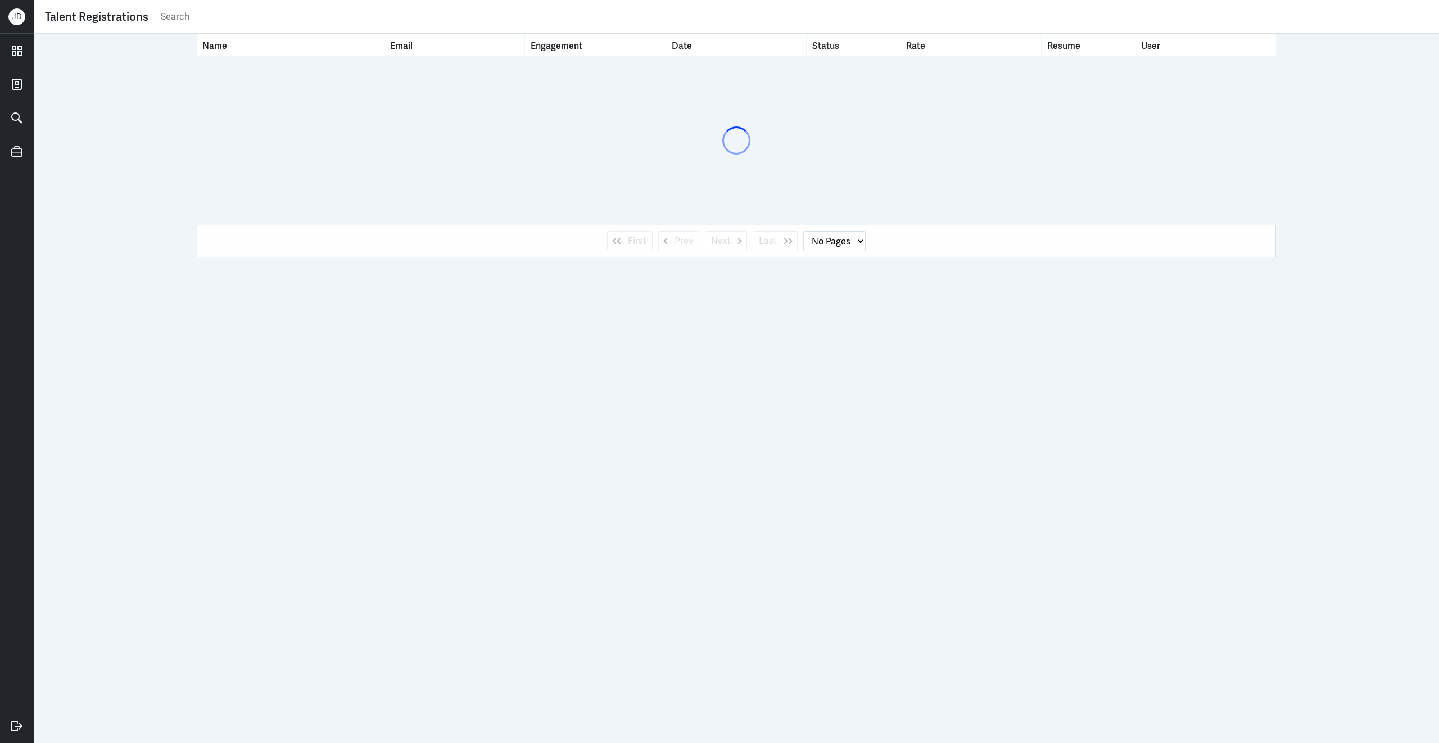
click at [298, 21] on input "text" at bounding box center [794, 16] width 1268 height 17
type input "ja"
select select "1"
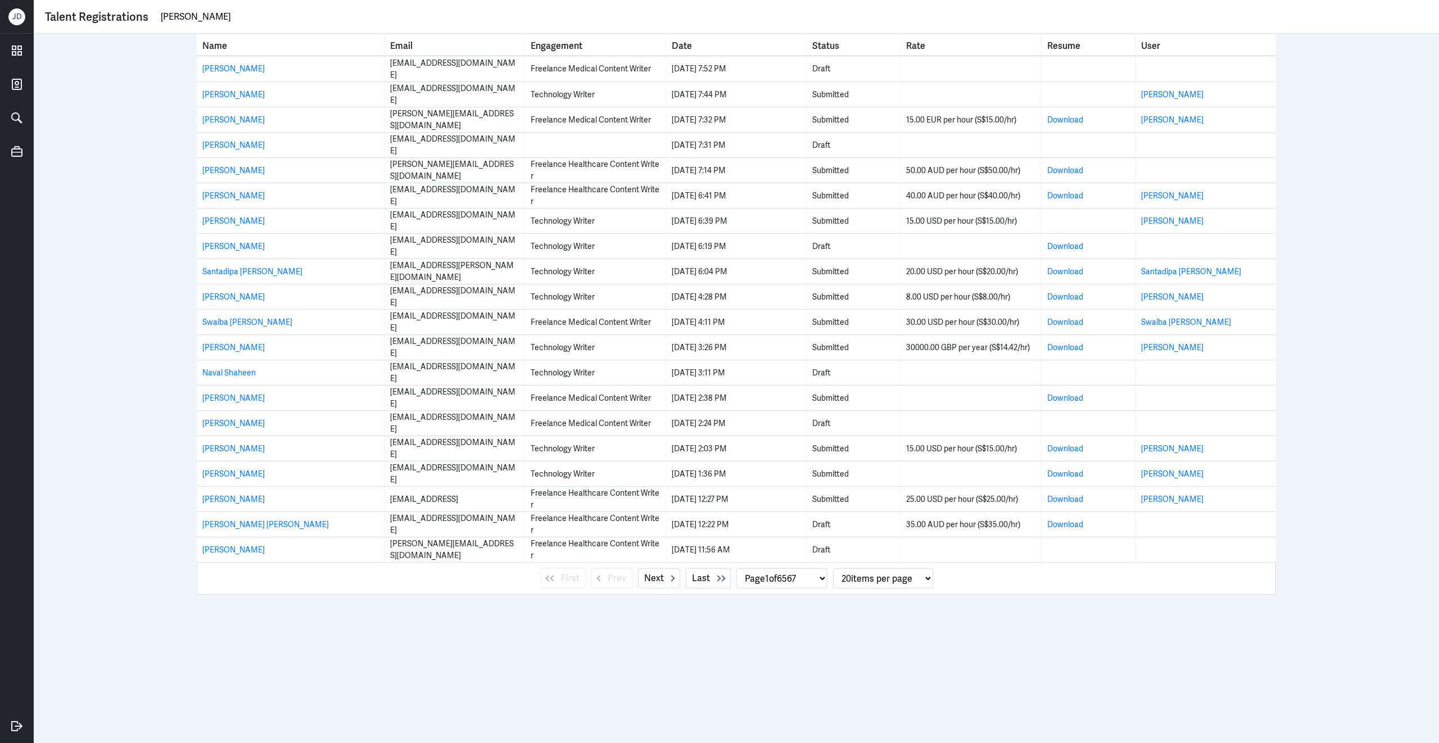
type input "[PERSON_NAME]"
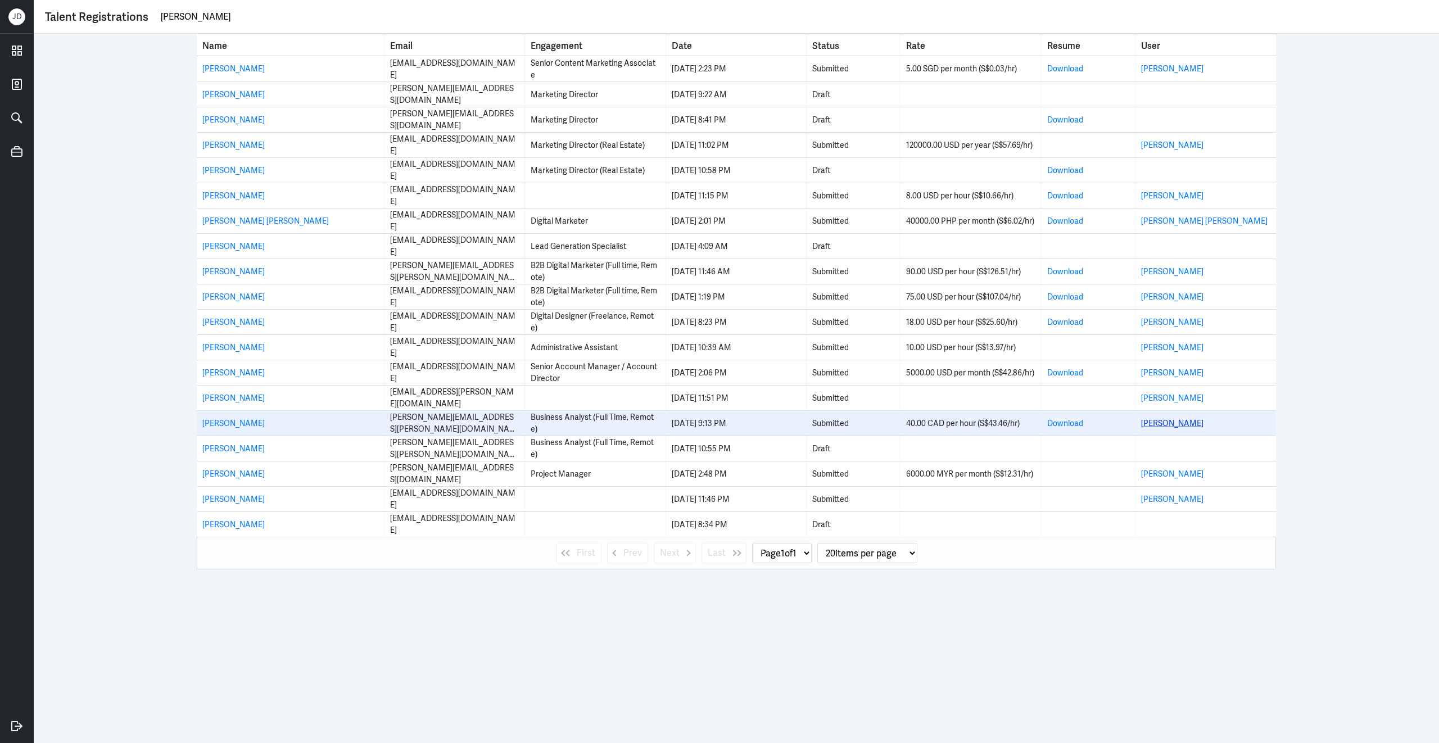
click at [1173, 425] on link "[PERSON_NAME]" at bounding box center [1172, 423] width 62 height 10
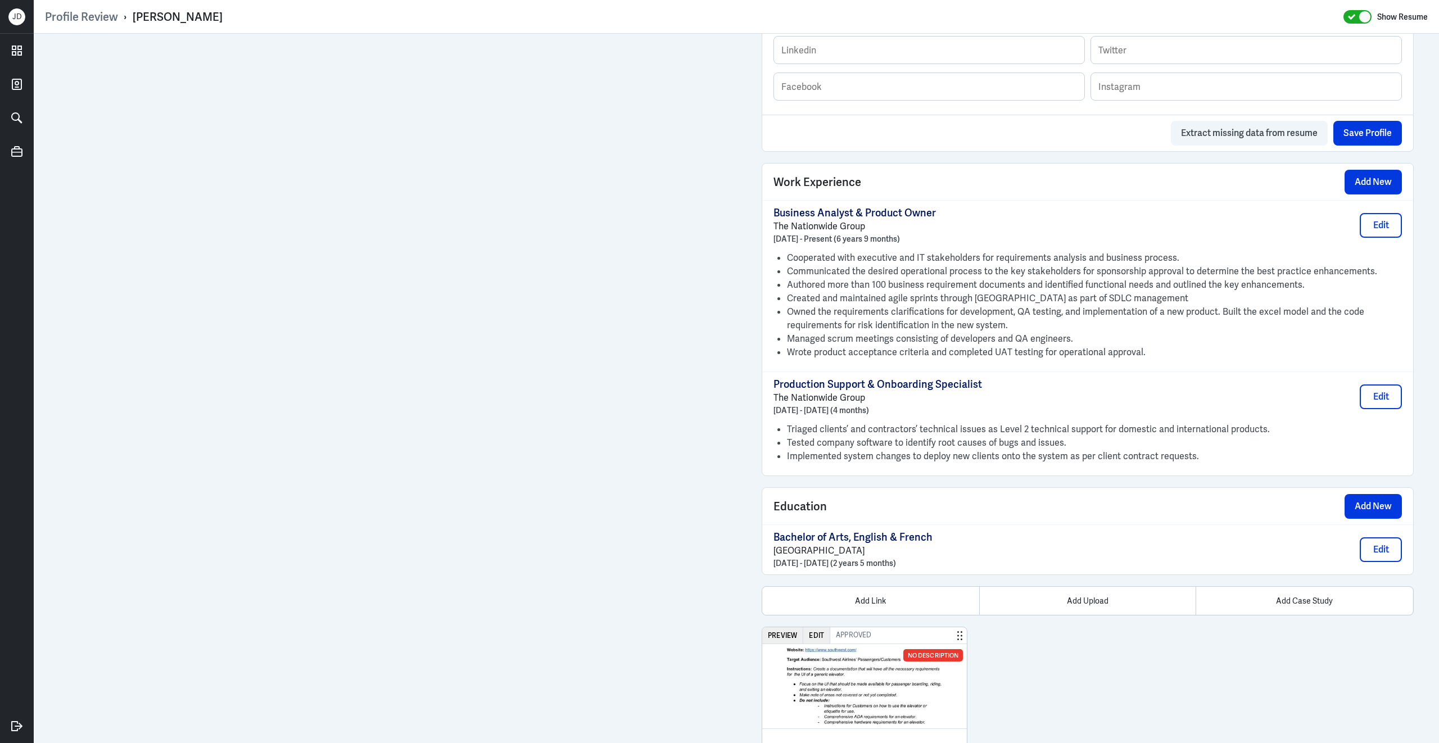
scroll to position [888, 0]
